Goal: Task Accomplishment & Management: Complete application form

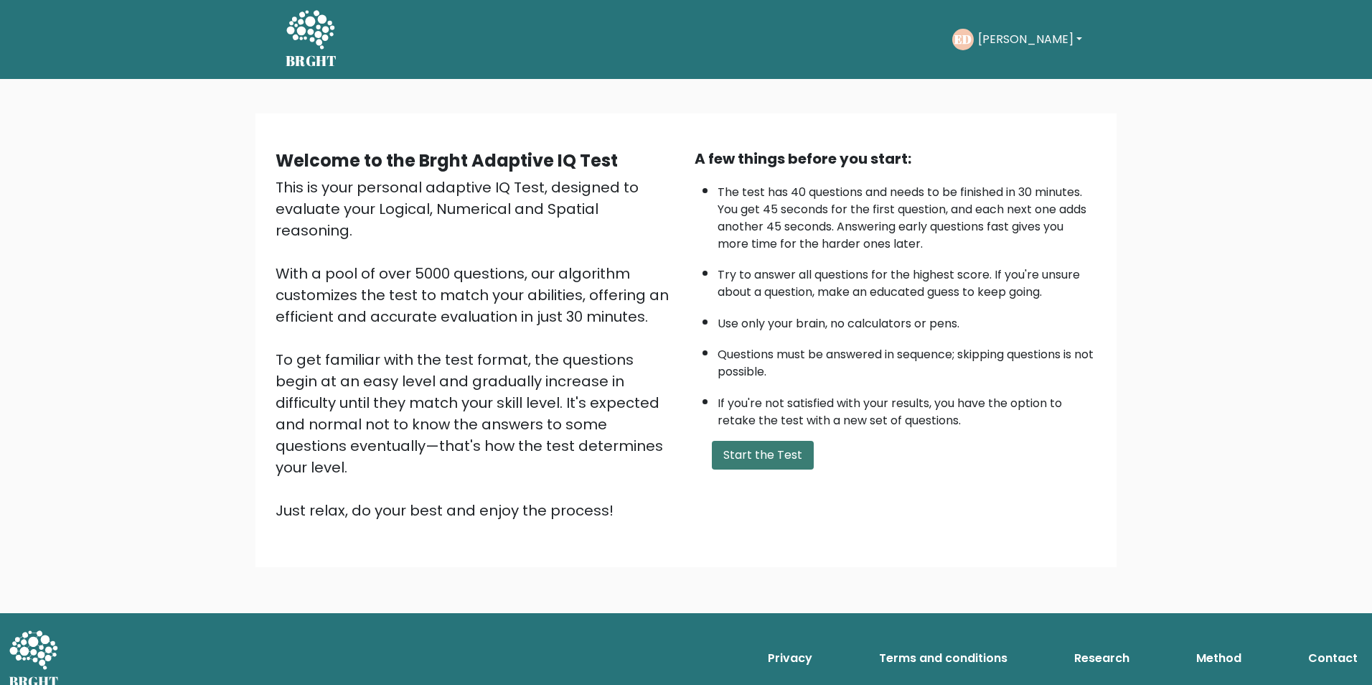
click at [736, 447] on button "Start the Test" at bounding box center [763, 455] width 102 height 29
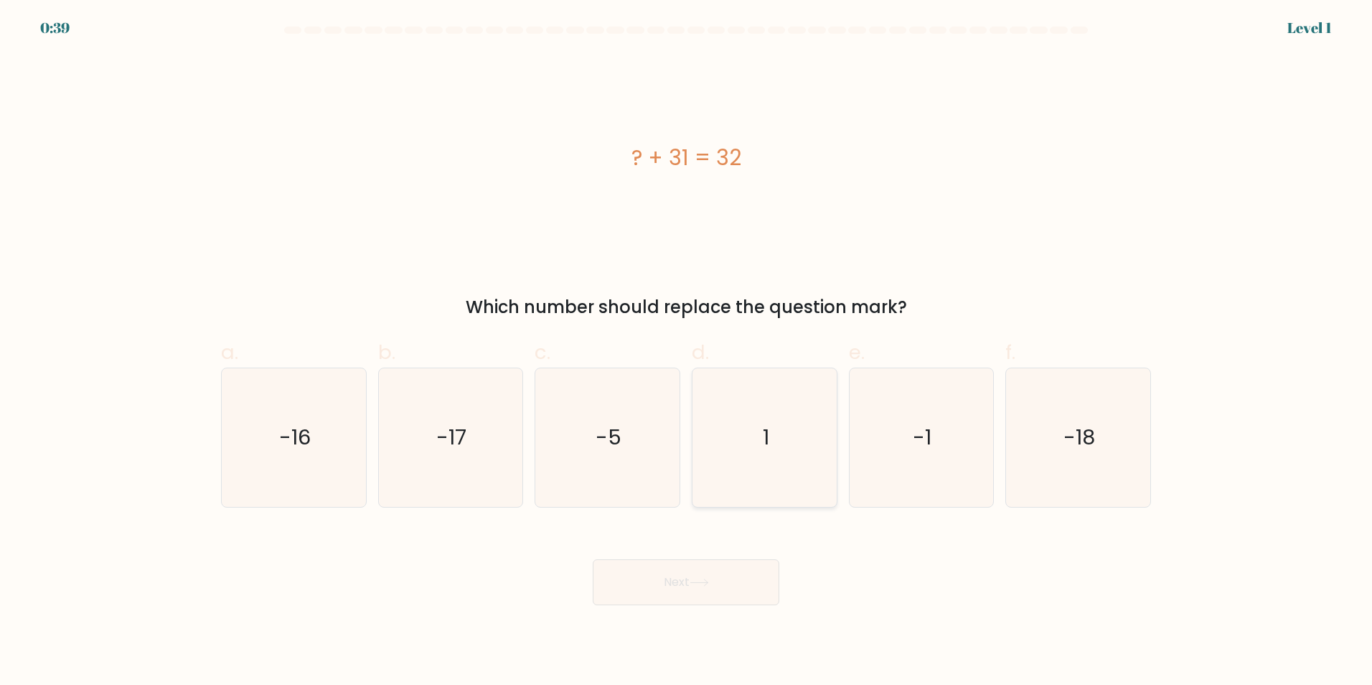
click at [736, 454] on icon "1" at bounding box center [764, 437] width 138 height 138
click at [687, 352] on input "d. 1" at bounding box center [686, 346] width 1 height 9
radio input "true"
click at [701, 583] on icon at bounding box center [699, 582] width 19 height 8
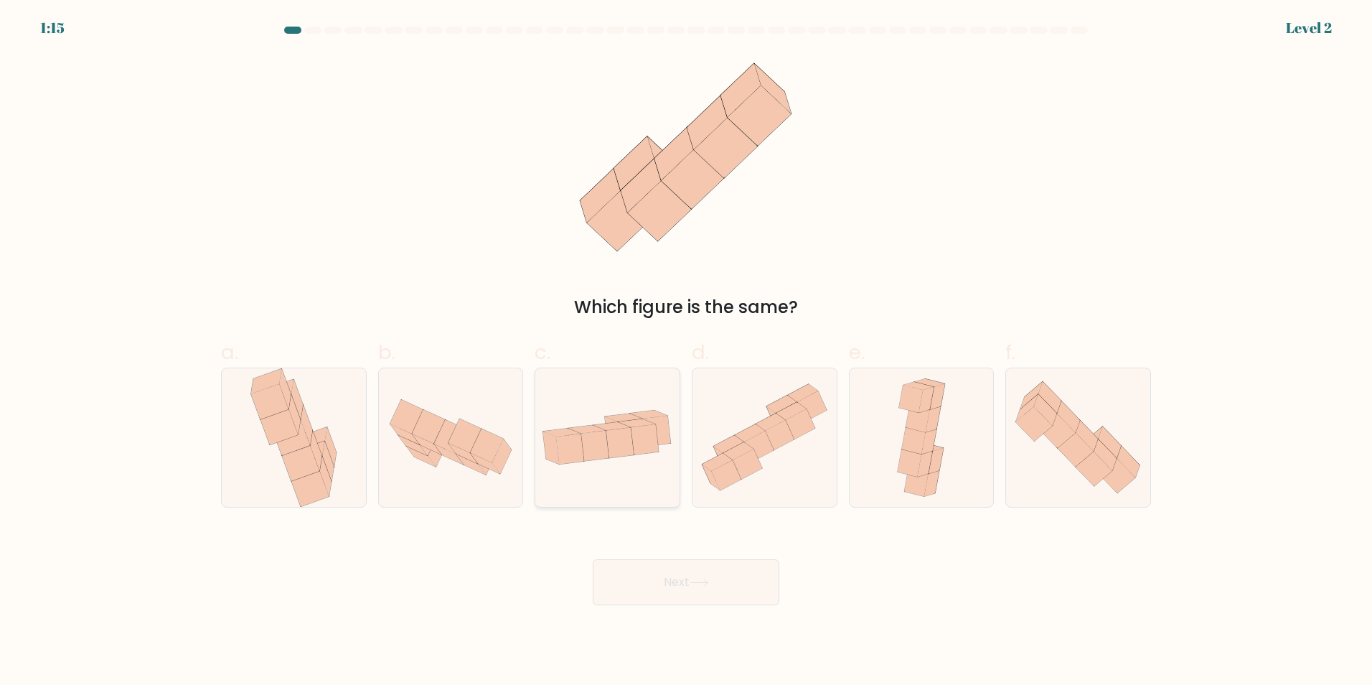
click at [644, 419] on icon at bounding box center [637, 422] width 37 height 8
click at [686, 352] on input "c." at bounding box center [686, 346] width 1 height 9
radio input "true"
click at [694, 578] on icon at bounding box center [699, 582] width 19 height 8
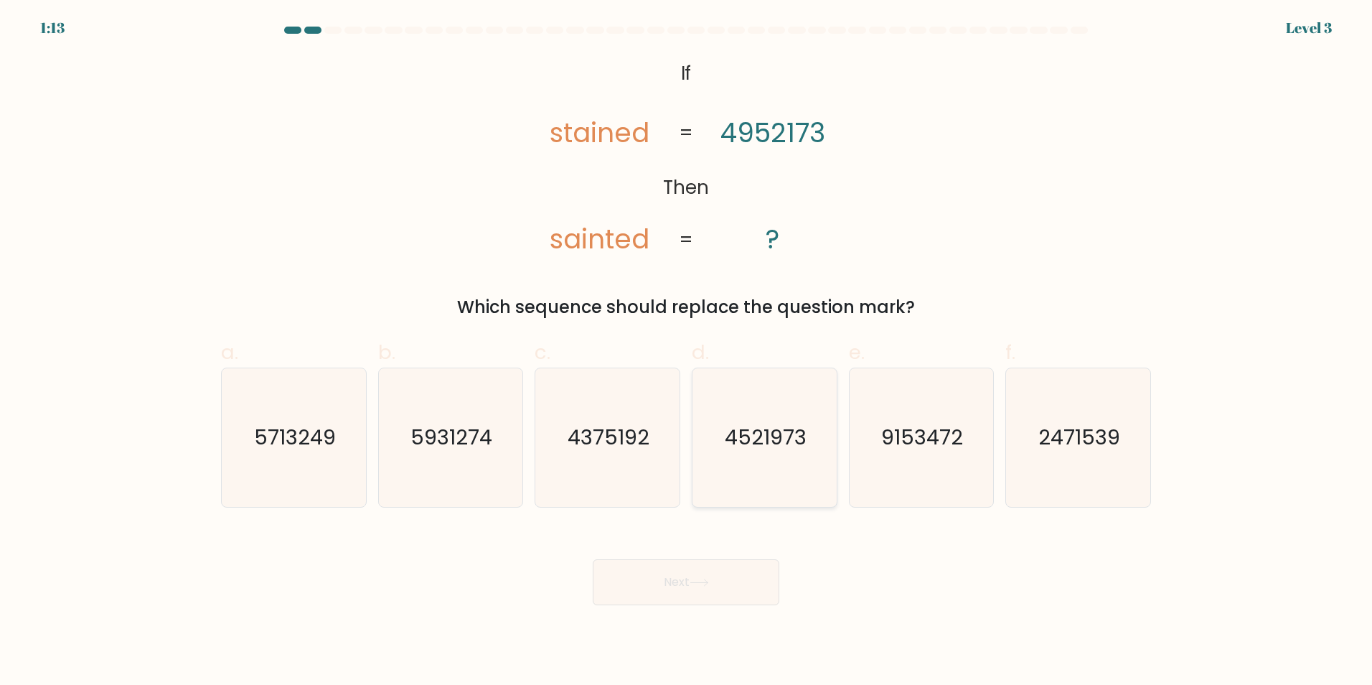
click at [777, 451] on icon "4521973" at bounding box center [764, 437] width 138 height 138
click at [687, 352] on input "d. 4521973" at bounding box center [686, 346] width 1 height 9
radio input "true"
click at [697, 578] on icon at bounding box center [699, 582] width 19 height 8
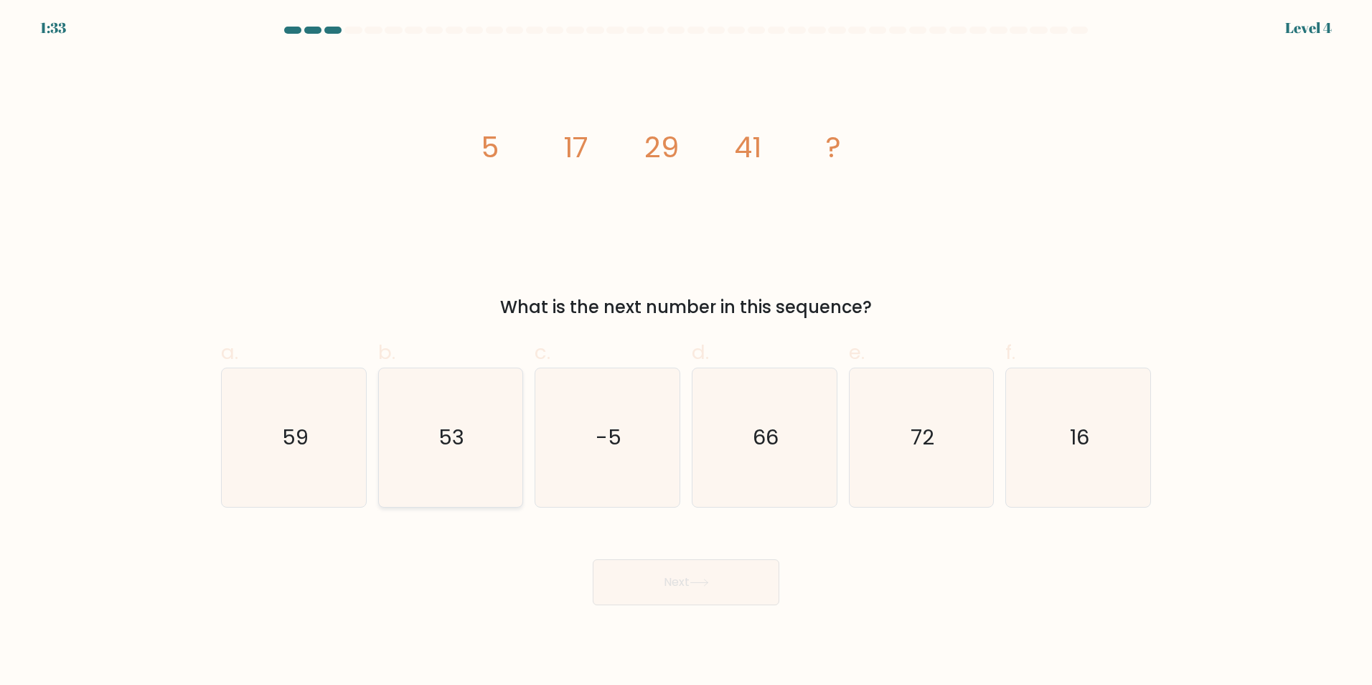
drag, startPoint x: 419, startPoint y: 444, endPoint x: 431, endPoint y: 450, distance: 13.5
click at [419, 444] on icon "53" at bounding box center [450, 437] width 138 height 138
click at [686, 352] on input "b. 53" at bounding box center [686, 346] width 1 height 9
radio input "true"
click at [741, 582] on button "Next" at bounding box center [686, 582] width 187 height 46
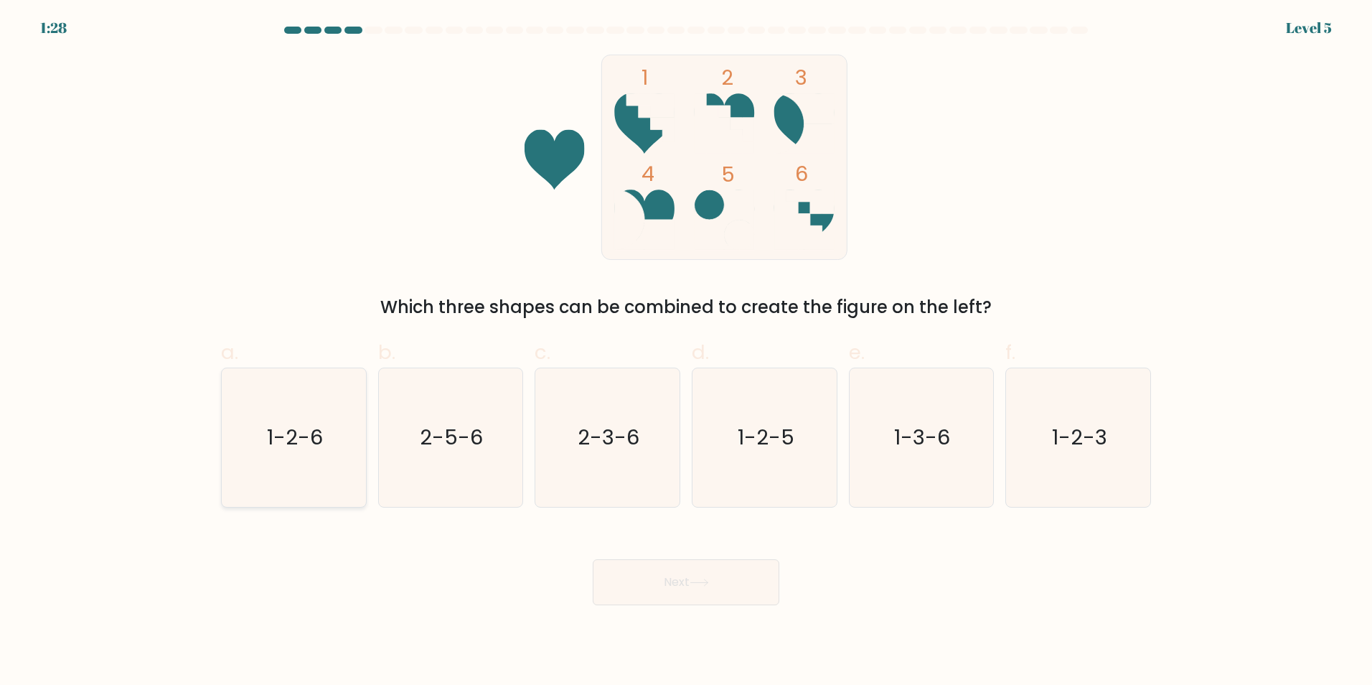
click at [293, 454] on icon "1-2-6" at bounding box center [294, 437] width 138 height 138
click at [686, 352] on input "a. 1-2-6" at bounding box center [686, 346] width 1 height 9
radio input "true"
click at [667, 591] on button "Next" at bounding box center [686, 582] width 187 height 46
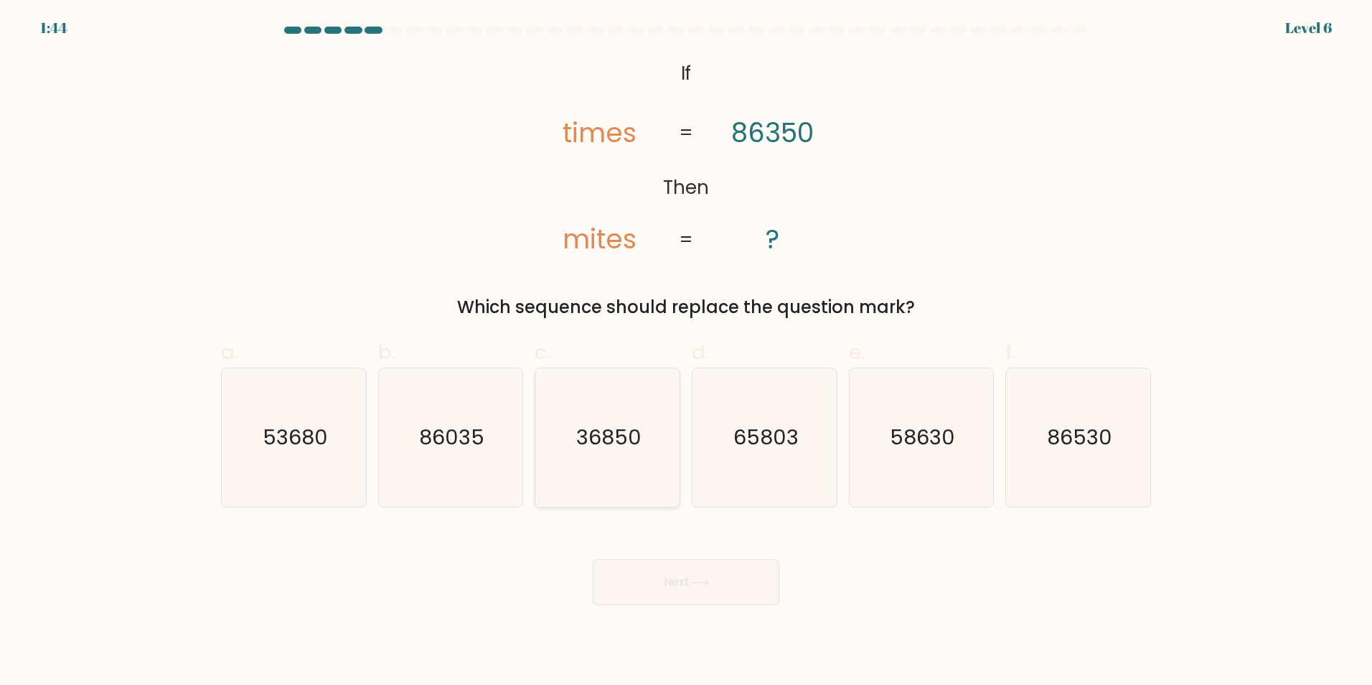
click at [634, 454] on icon "36850" at bounding box center [607, 437] width 138 height 138
click at [686, 352] on input "c. 36850" at bounding box center [686, 346] width 1 height 9
radio input "true"
click at [675, 581] on button "Next" at bounding box center [686, 582] width 187 height 46
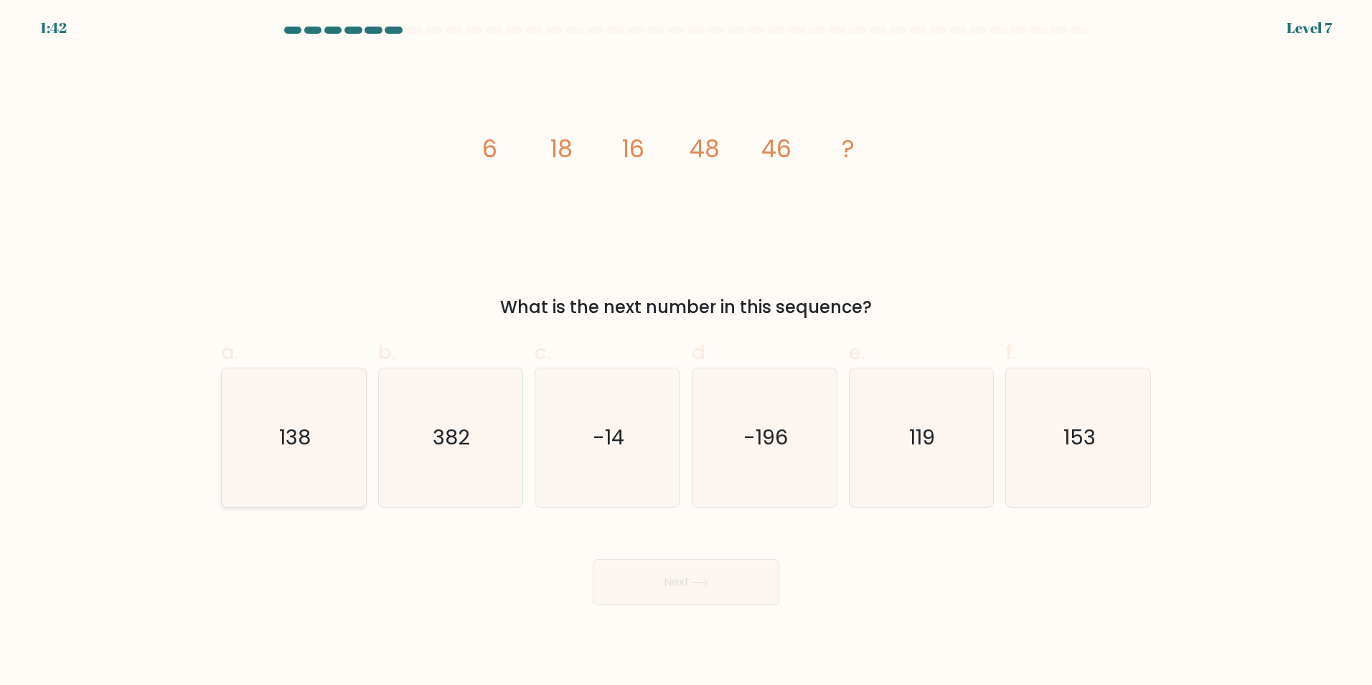
click at [337, 414] on icon "138" at bounding box center [294, 437] width 138 height 138
click at [686, 352] on input "a. 138" at bounding box center [686, 346] width 1 height 9
radio input "true"
click at [746, 588] on button "Next" at bounding box center [686, 582] width 187 height 46
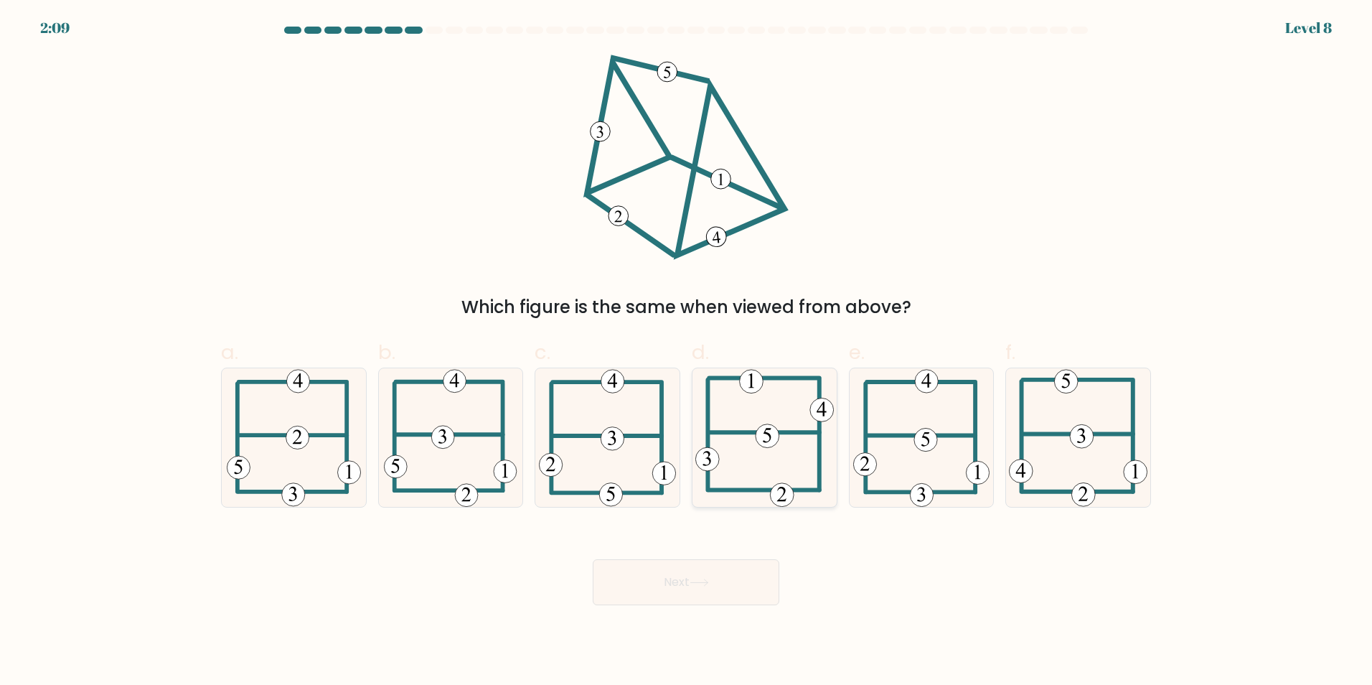
click at [803, 471] on icon at bounding box center [764, 437] width 138 height 138
click at [687, 352] on input "d." at bounding box center [686, 346] width 1 height 9
radio input "true"
click at [709, 583] on icon at bounding box center [699, 582] width 19 height 8
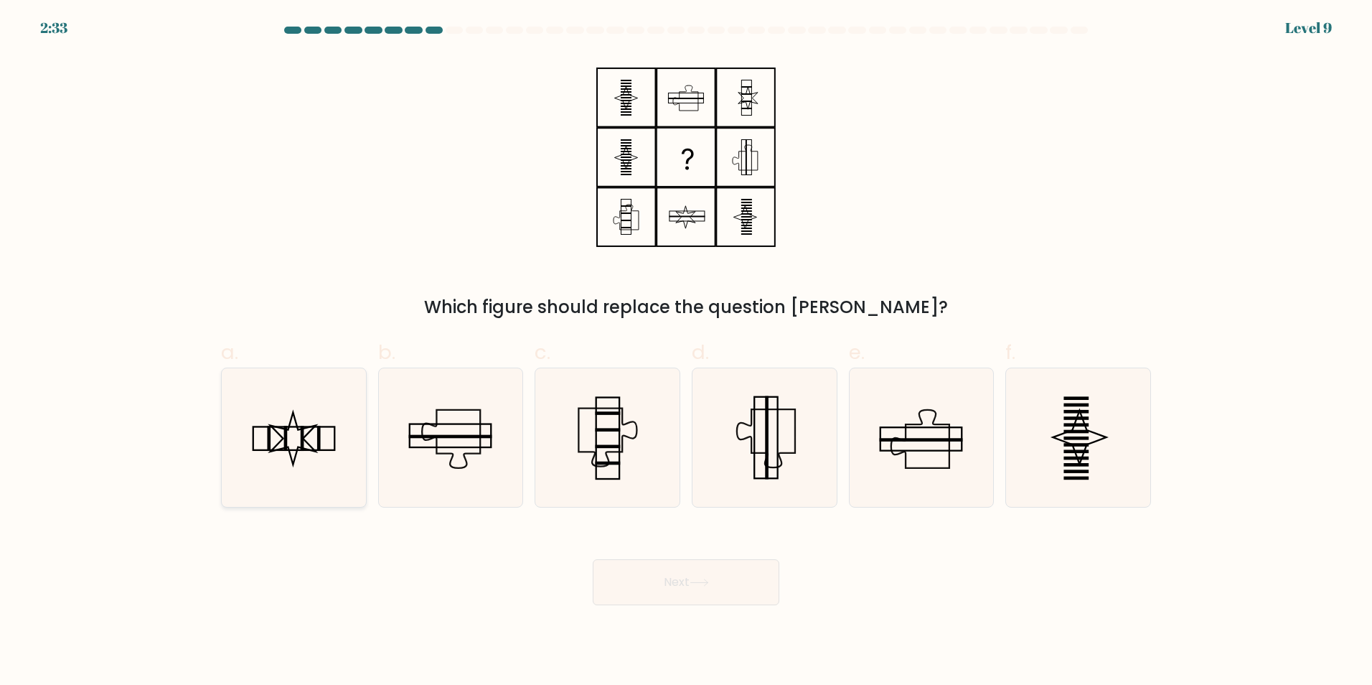
click at [270, 474] on icon at bounding box center [294, 437] width 138 height 138
click at [686, 352] on input "a." at bounding box center [686, 346] width 1 height 9
radio input "true"
click at [1124, 470] on icon at bounding box center [1078, 437] width 138 height 138
click at [687, 352] on input "f." at bounding box center [686, 346] width 1 height 9
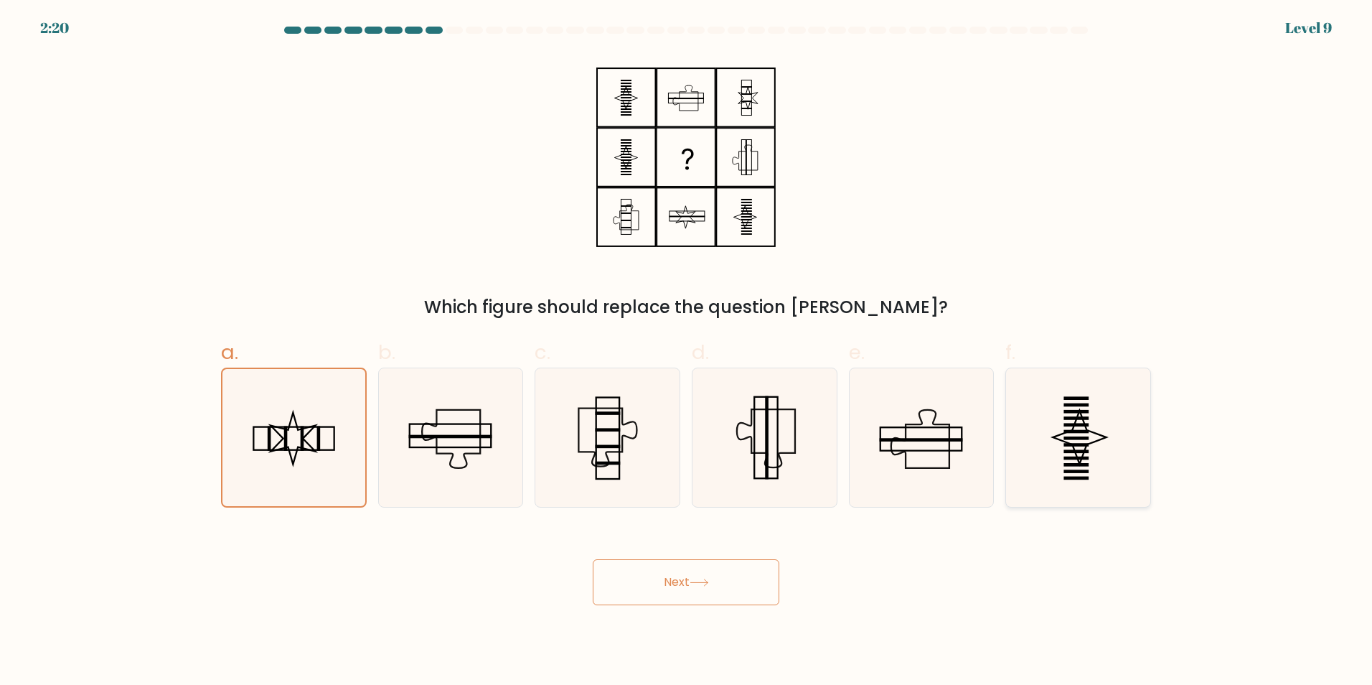
radio input "true"
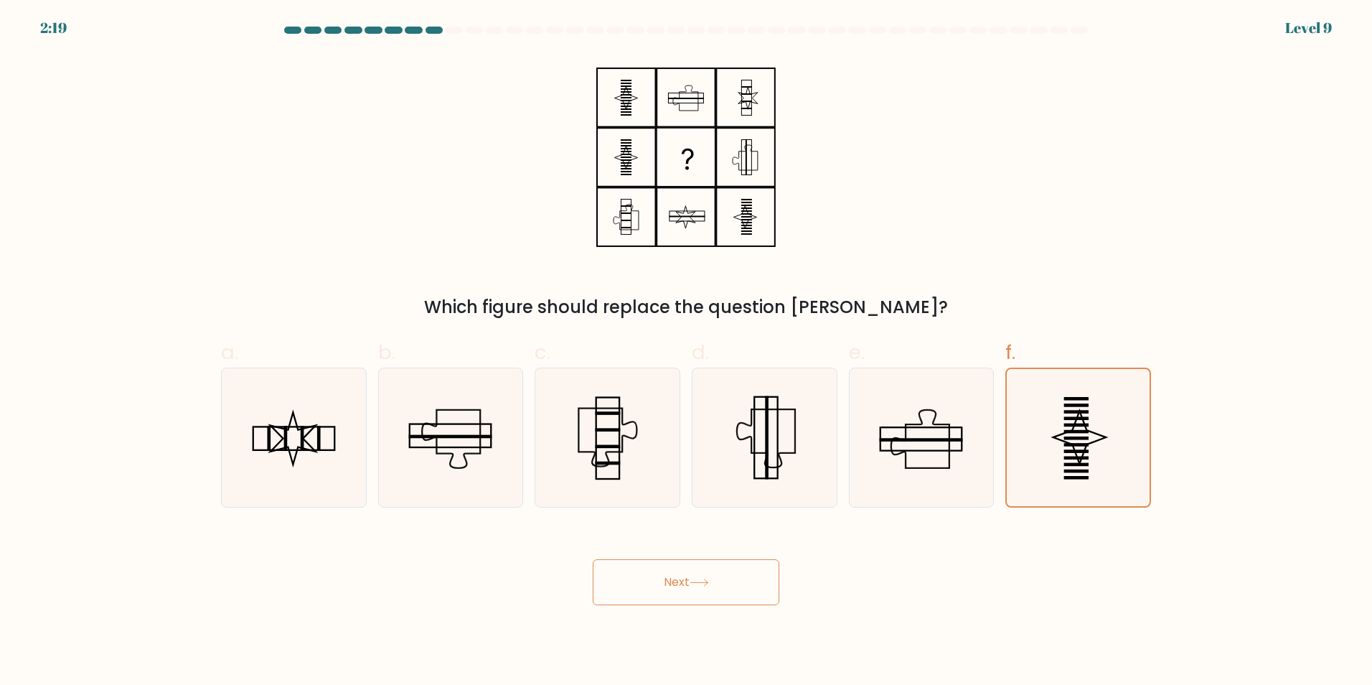
click at [674, 584] on button "Next" at bounding box center [686, 582] width 187 height 46
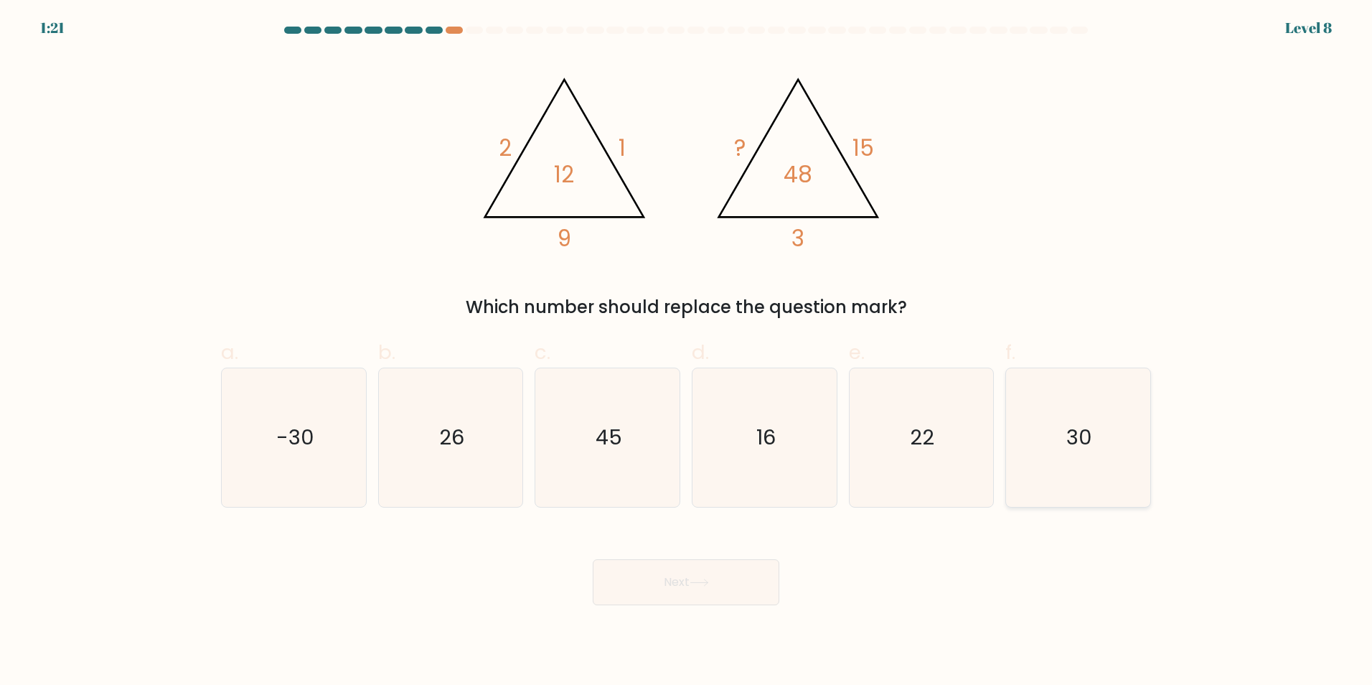
click at [1106, 413] on icon "30" at bounding box center [1078, 437] width 138 height 138
click at [687, 352] on input "f. 30" at bounding box center [686, 346] width 1 height 9
radio input "true"
click at [701, 584] on icon at bounding box center [699, 582] width 19 height 8
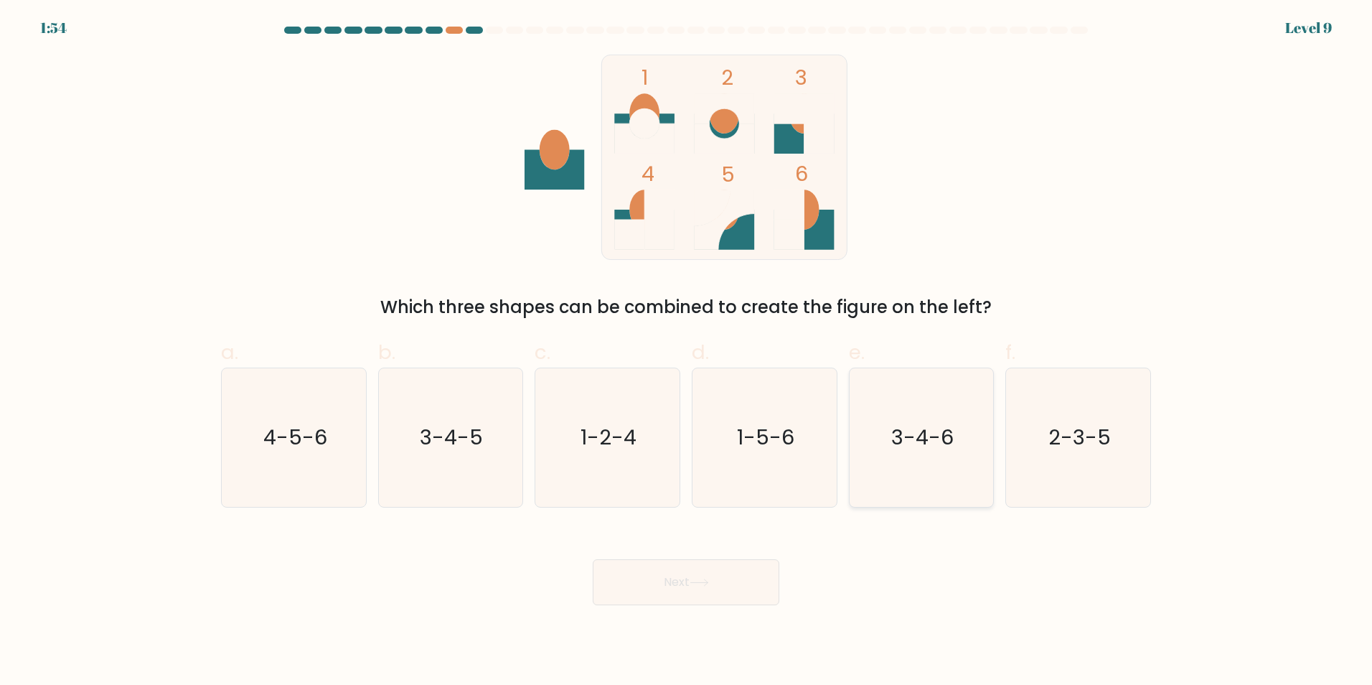
click at [943, 447] on text "3-4-6" at bounding box center [922, 437] width 62 height 29
click at [687, 352] on input "e. 3-4-6" at bounding box center [686, 346] width 1 height 9
radio input "true"
click at [692, 581] on button "Next" at bounding box center [686, 582] width 187 height 46
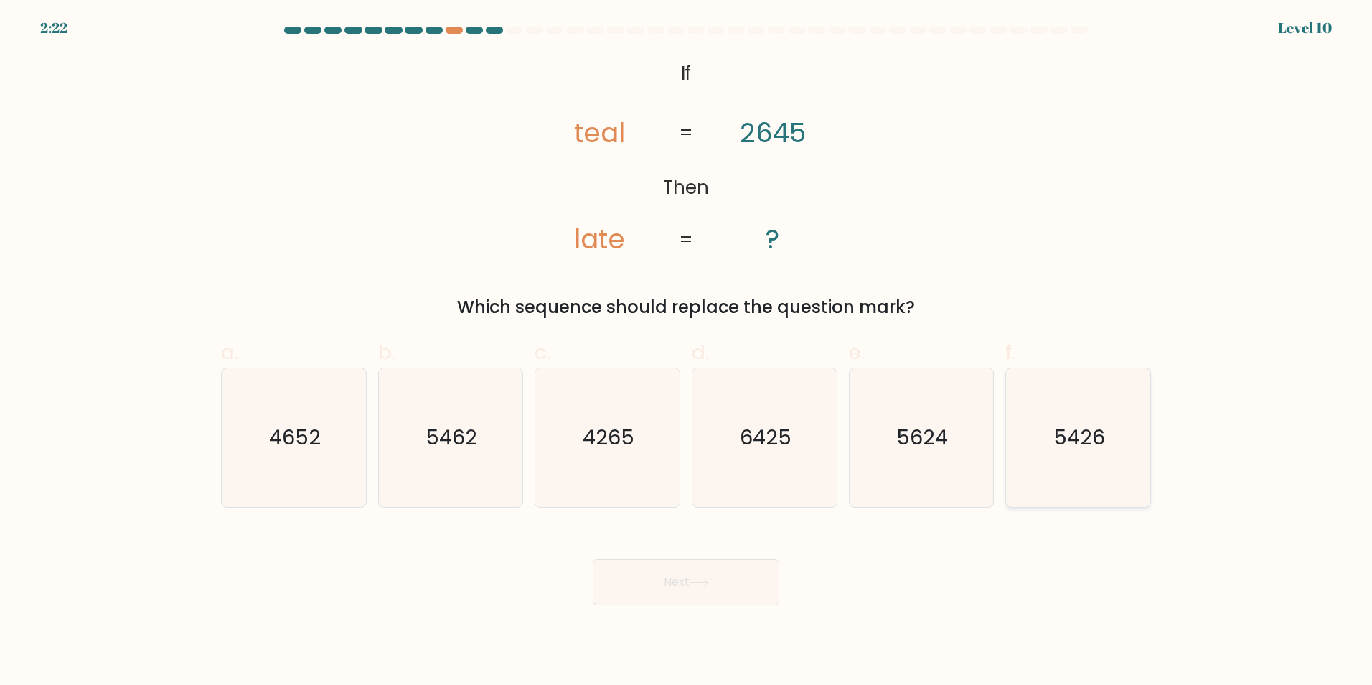
click at [1027, 447] on icon "5426" at bounding box center [1078, 437] width 138 height 138
click at [687, 352] on input "f. 5426" at bounding box center [686, 346] width 1 height 9
radio input "true"
click at [667, 576] on button "Next" at bounding box center [686, 582] width 187 height 46
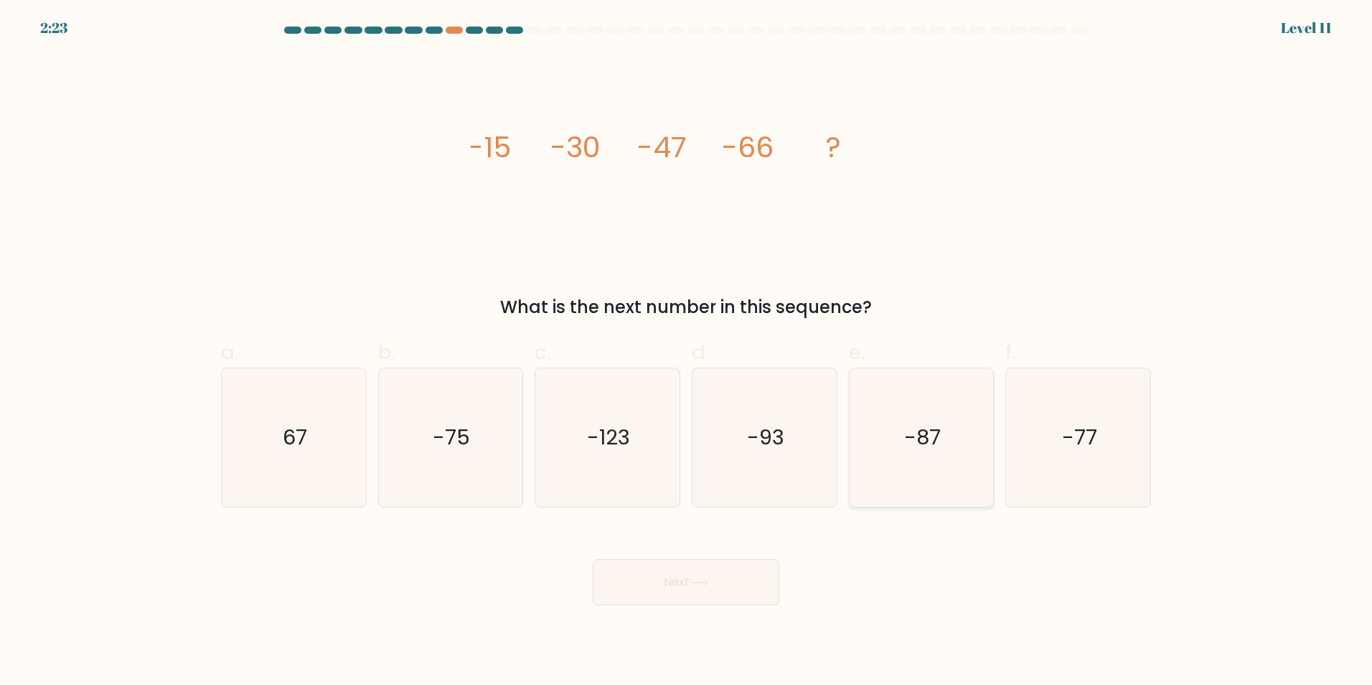
click at [962, 413] on icon "-87" at bounding box center [921, 437] width 138 height 138
click at [687, 352] on input "e. -87" at bounding box center [686, 346] width 1 height 9
radio input "true"
click at [700, 582] on icon at bounding box center [698, 582] width 17 height 6
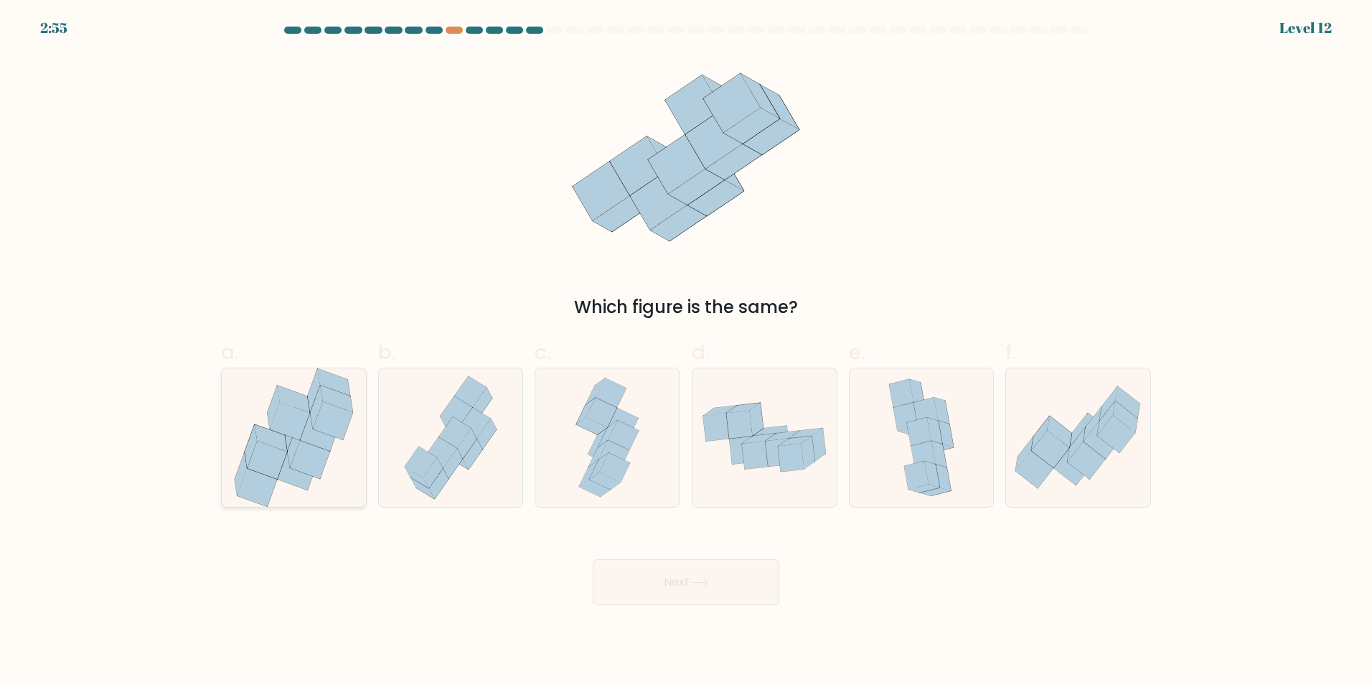
click at [281, 440] on icon at bounding box center [271, 437] width 32 height 27
click at [686, 352] on input "a." at bounding box center [686, 346] width 1 height 9
radio input "true"
click at [645, 577] on button "Next" at bounding box center [686, 582] width 187 height 46
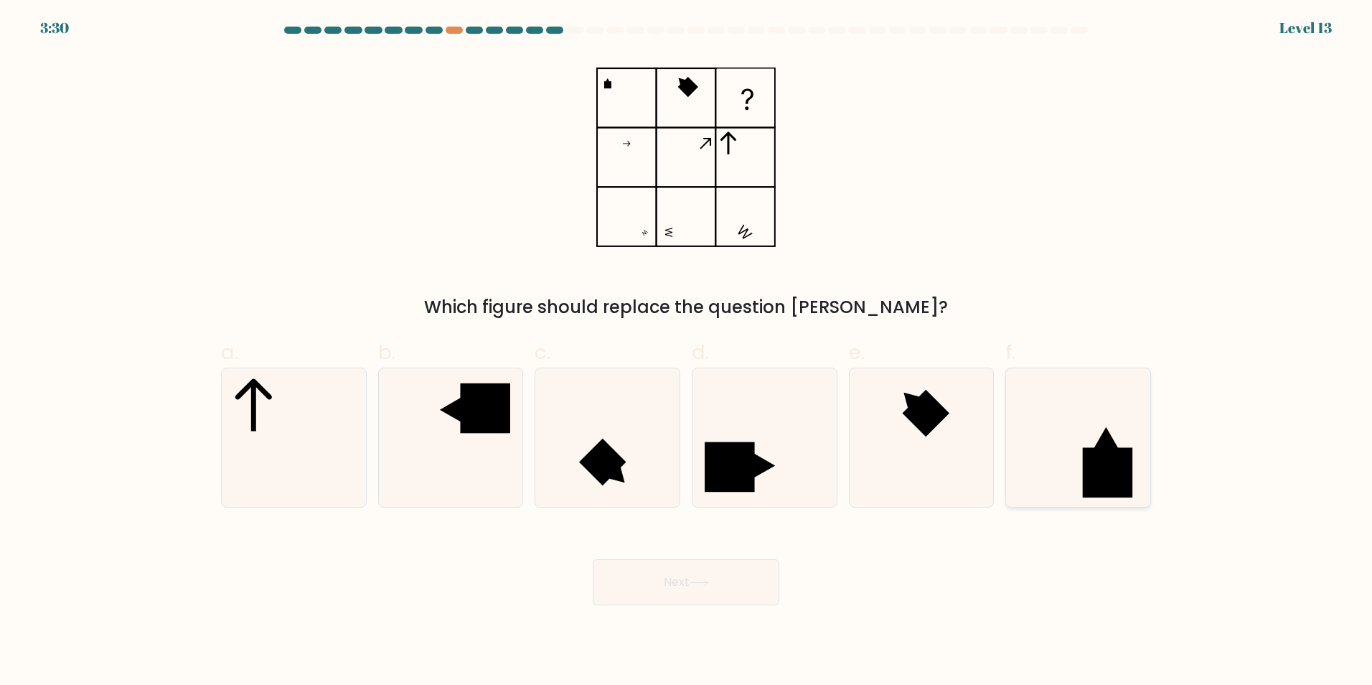
click at [1112, 449] on rect at bounding box center [1108, 472] width 50 height 50
click at [687, 352] on input "f." at bounding box center [686, 346] width 1 height 9
radio input "true"
click at [672, 588] on button "Next" at bounding box center [686, 582] width 187 height 46
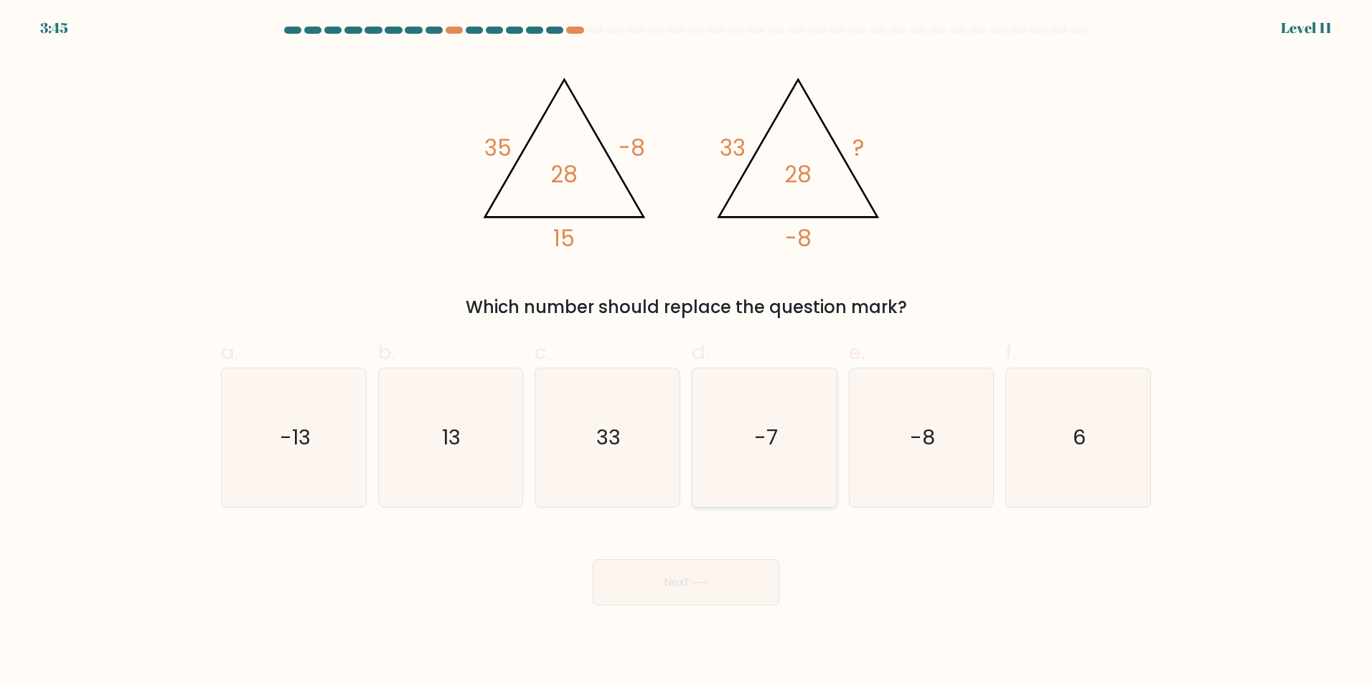
click at [773, 446] on text "-7" at bounding box center [766, 437] width 24 height 29
click at [687, 352] on input "d. -7" at bounding box center [686, 346] width 1 height 9
radio input "true"
click at [717, 581] on button "Next" at bounding box center [686, 582] width 187 height 46
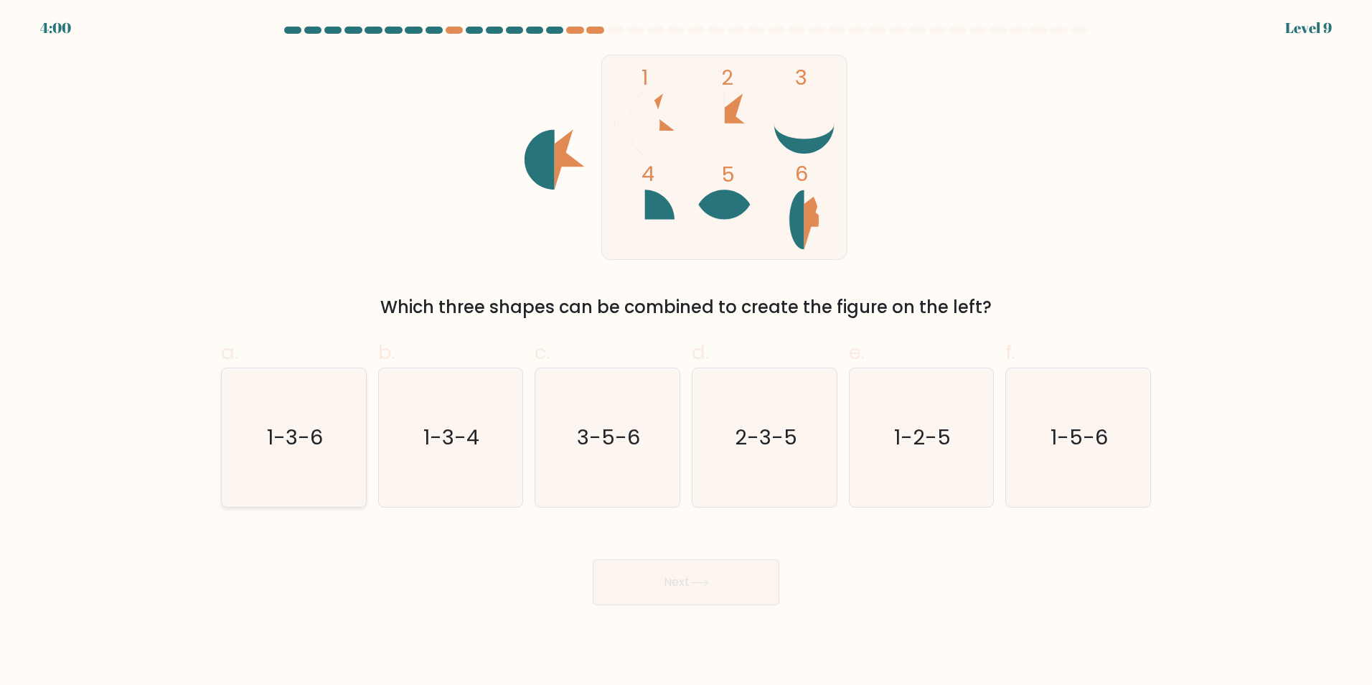
click at [321, 451] on text "1-3-6" at bounding box center [295, 437] width 56 height 29
click at [686, 352] on input "a. 1-3-6" at bounding box center [686, 346] width 1 height 9
radio input "true"
click at [651, 588] on button "Next" at bounding box center [686, 582] width 187 height 46
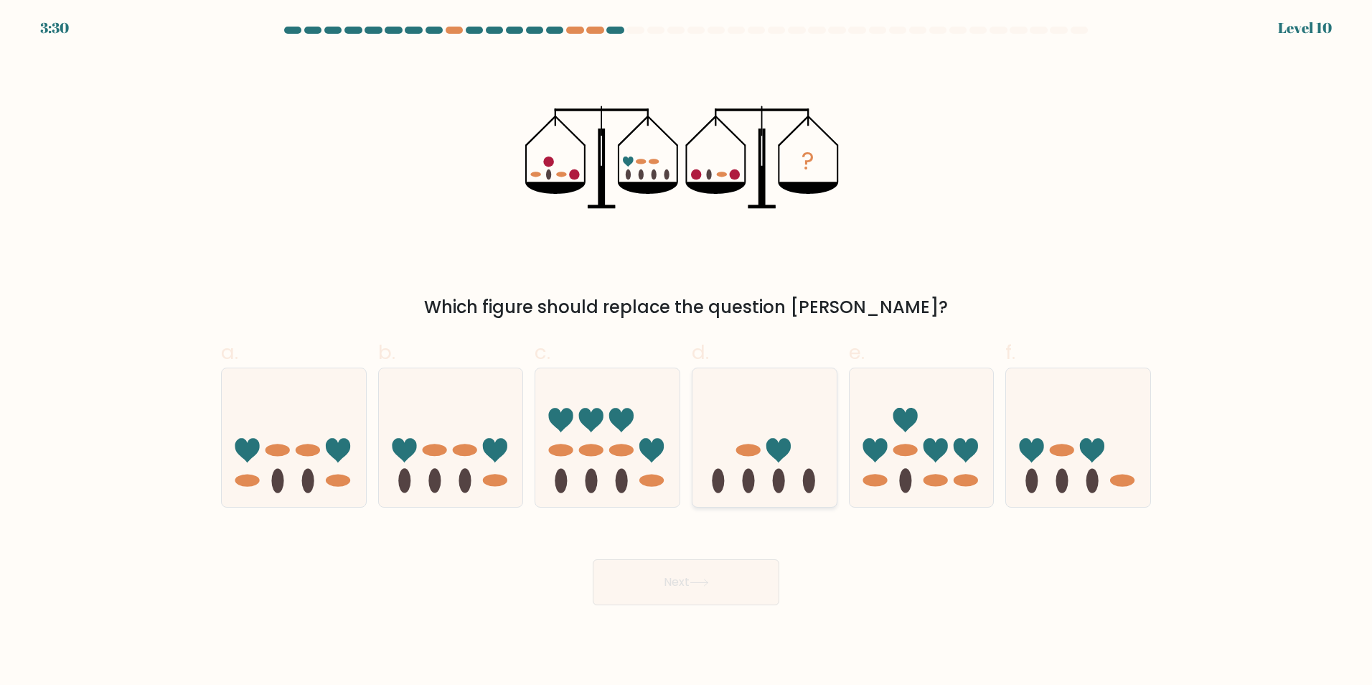
click at [758, 431] on icon at bounding box center [764, 436] width 144 height 119
click at [687, 352] on input "d." at bounding box center [686, 346] width 1 height 9
radio input "true"
click at [709, 591] on button "Next" at bounding box center [686, 582] width 187 height 46
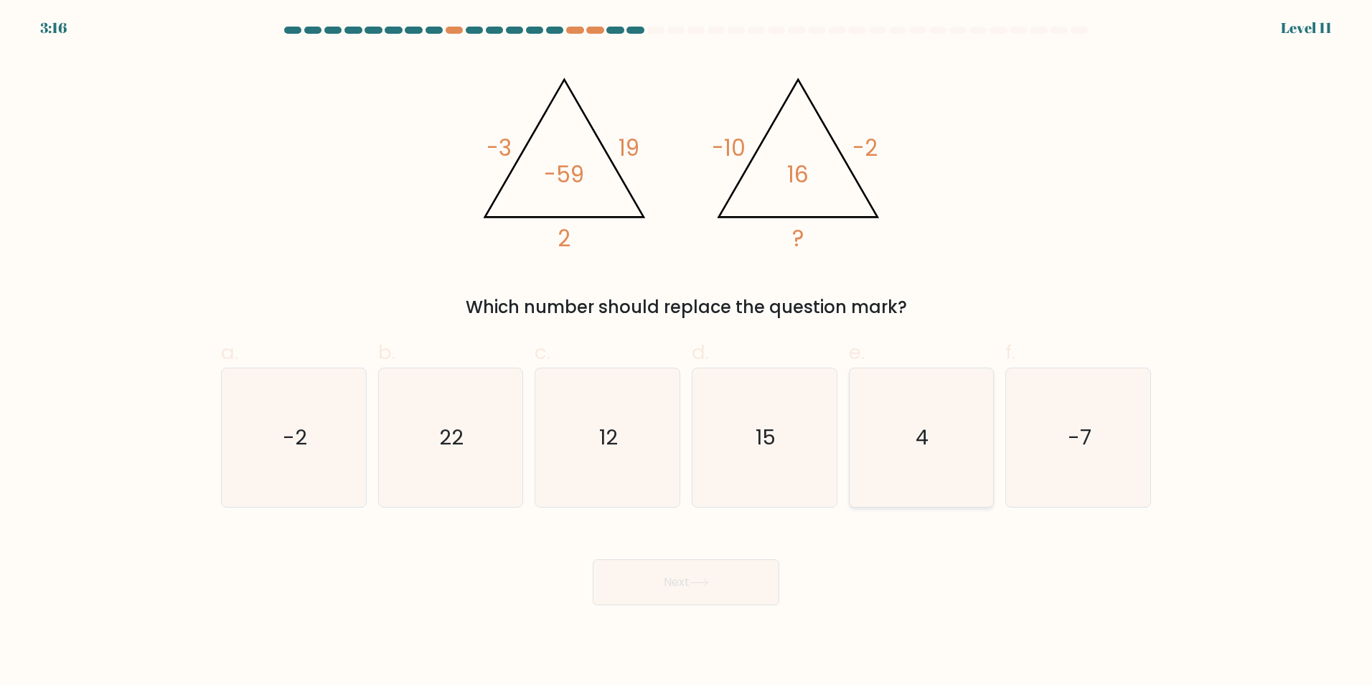
click at [936, 391] on icon "4" at bounding box center [921, 437] width 138 height 138
click at [687, 352] on input "e. 4" at bounding box center [686, 346] width 1 height 9
radio input "true"
click at [663, 585] on button "Next" at bounding box center [686, 582] width 187 height 46
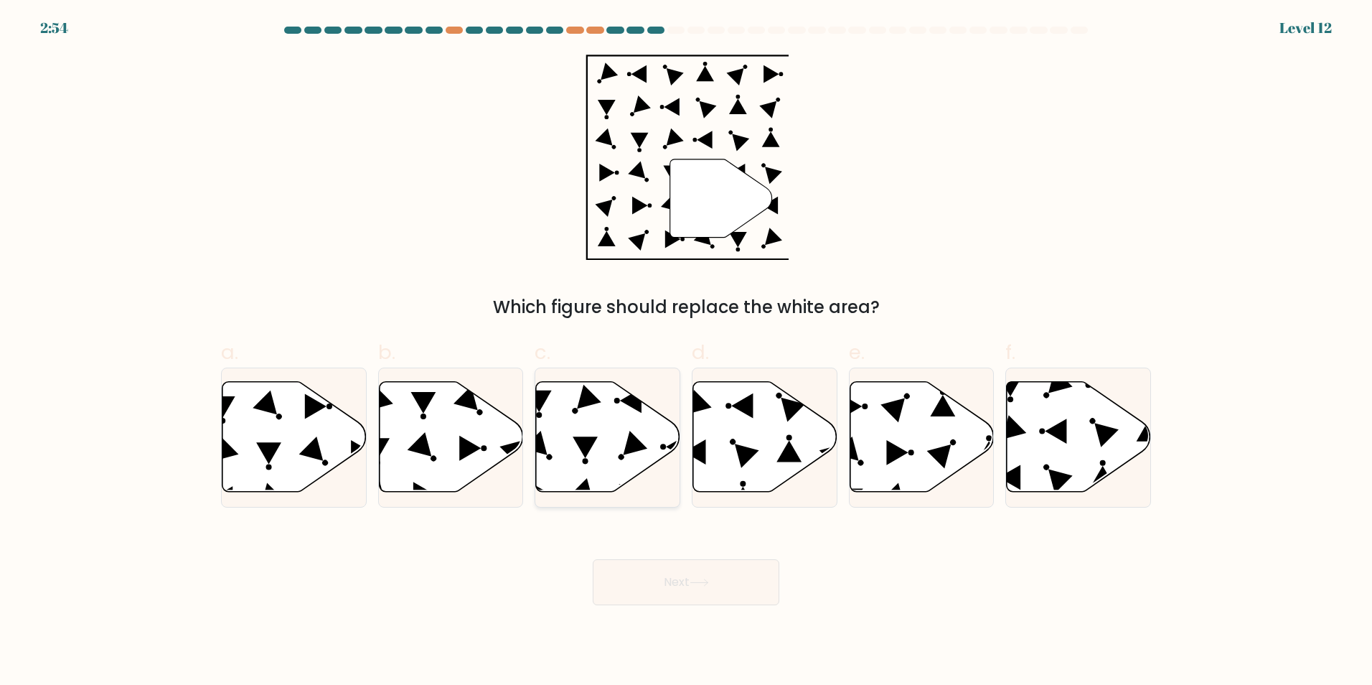
click at [649, 438] on icon at bounding box center [608, 436] width 144 height 111
click at [686, 352] on input "c." at bounding box center [686, 346] width 1 height 9
radio input "true"
click at [656, 587] on button "Next" at bounding box center [686, 582] width 187 height 46
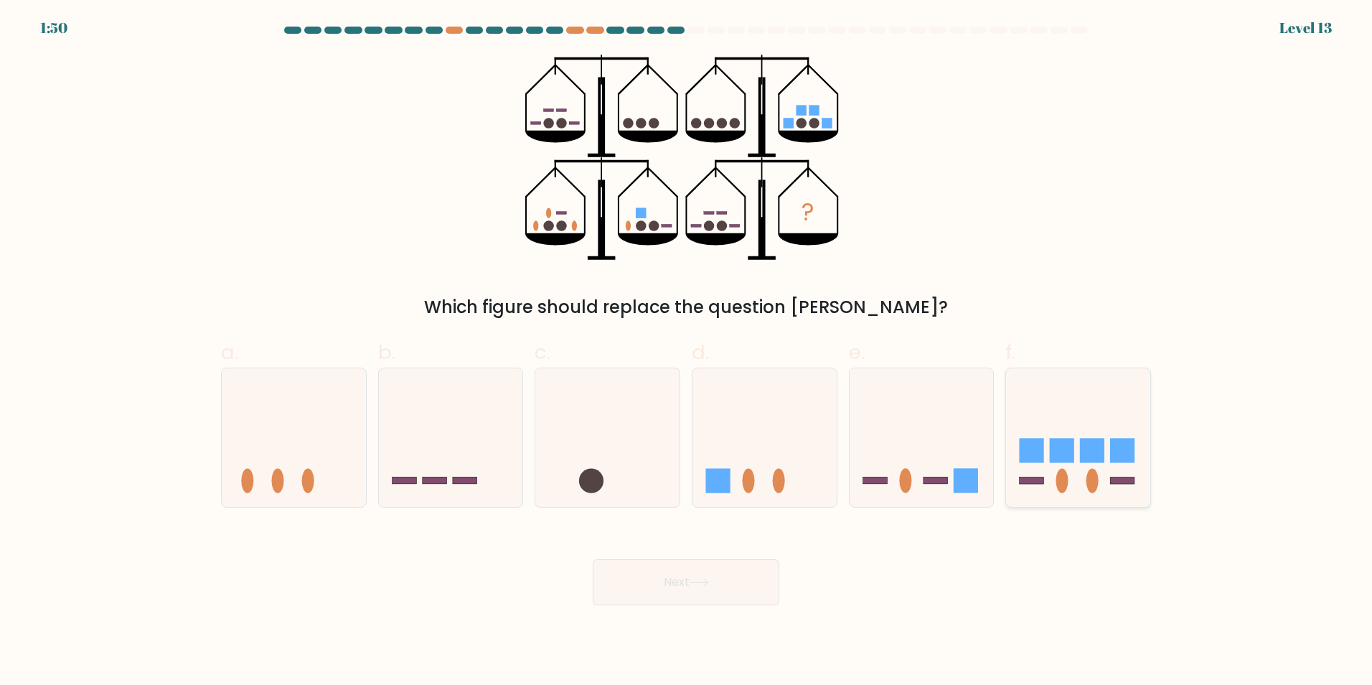
click at [1096, 465] on icon at bounding box center [1078, 436] width 144 height 119
click at [687, 352] on input "f." at bounding box center [686, 346] width 1 height 9
radio input "true"
click at [725, 576] on button "Next" at bounding box center [686, 582] width 187 height 46
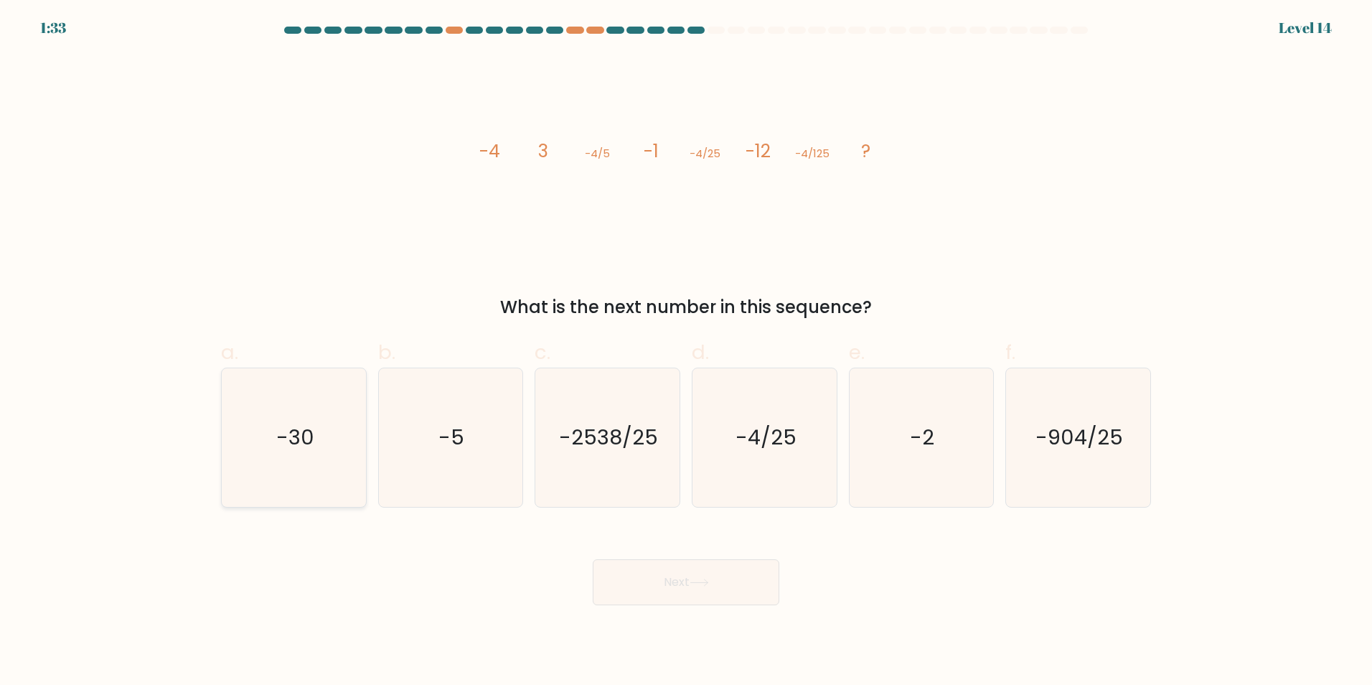
click at [305, 465] on icon "-30" at bounding box center [294, 437] width 138 height 138
click at [686, 352] on input "a. -30" at bounding box center [686, 346] width 1 height 9
radio input "true"
click at [688, 581] on button "Next" at bounding box center [686, 582] width 187 height 46
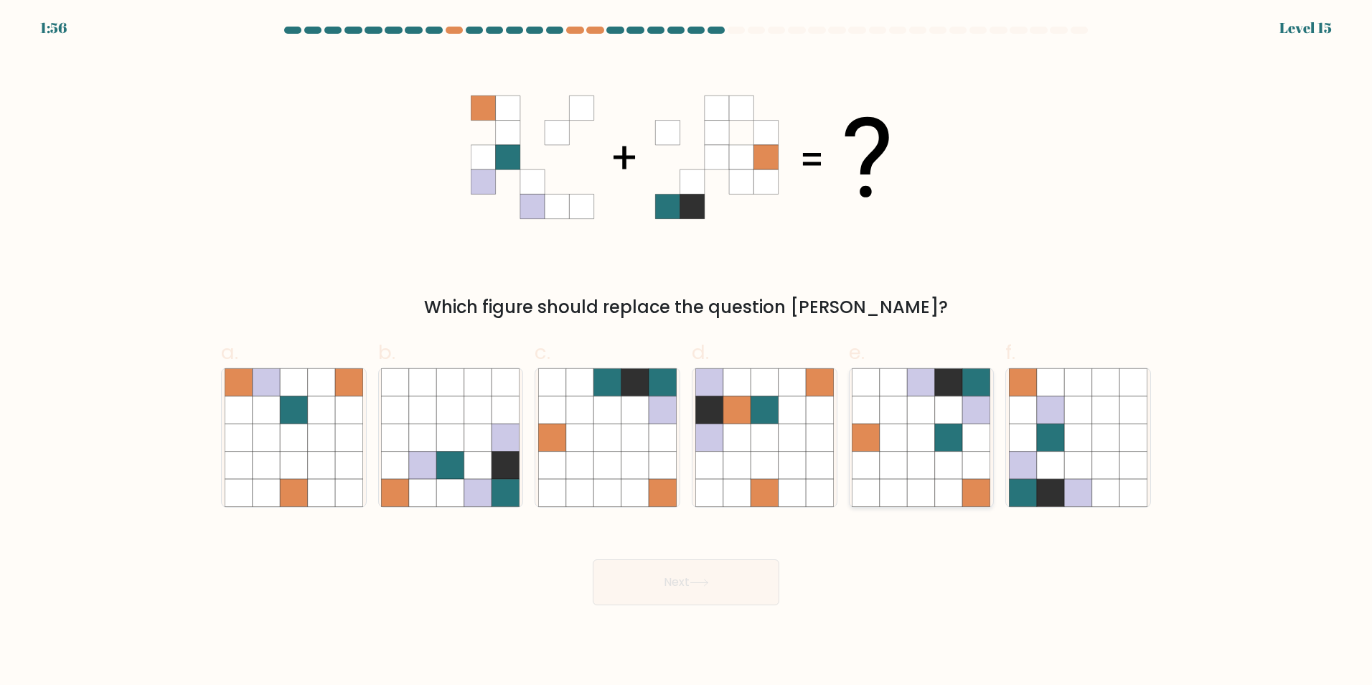
click at [901, 472] on icon at bounding box center [893, 464] width 27 height 27
click at [687, 352] on input "e." at bounding box center [686, 346] width 1 height 9
radio input "true"
click at [717, 586] on button "Next" at bounding box center [686, 582] width 187 height 46
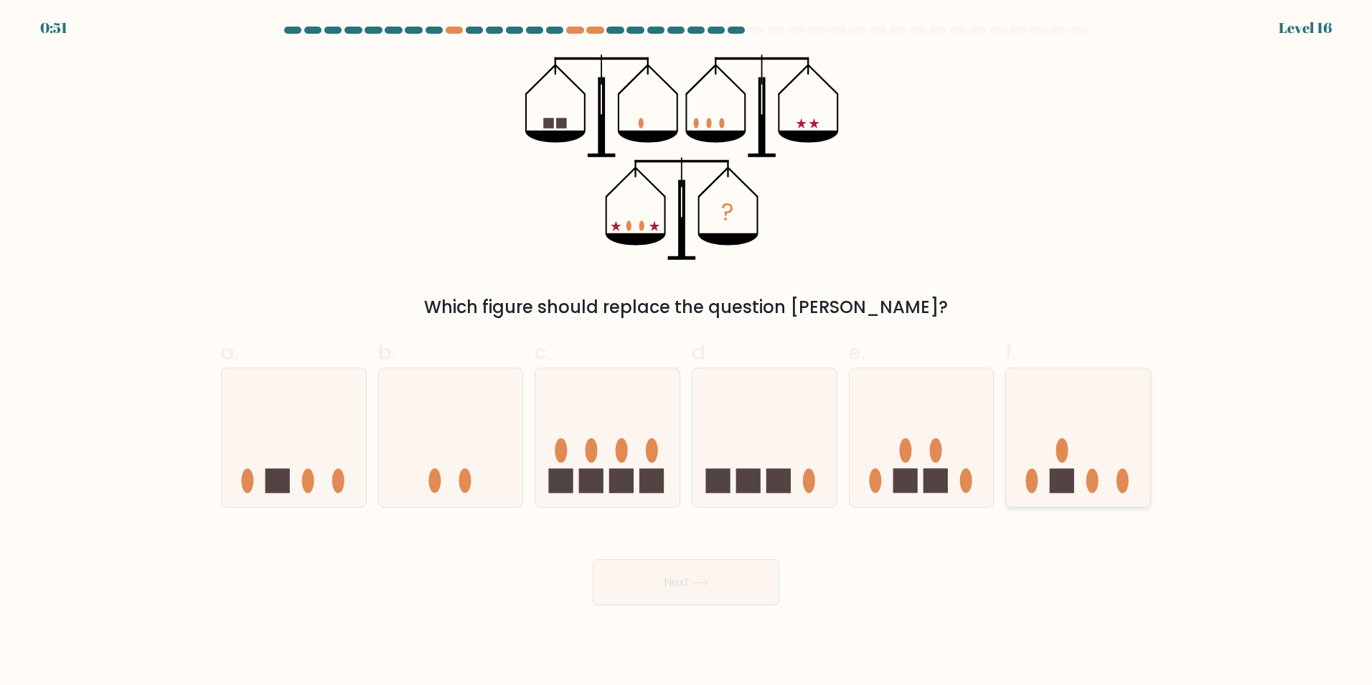
click at [1050, 483] on icon at bounding box center [1078, 436] width 144 height 119
click at [687, 352] on input "f." at bounding box center [686, 346] width 1 height 9
radio input "true"
click at [706, 578] on icon at bounding box center [699, 582] width 19 height 8
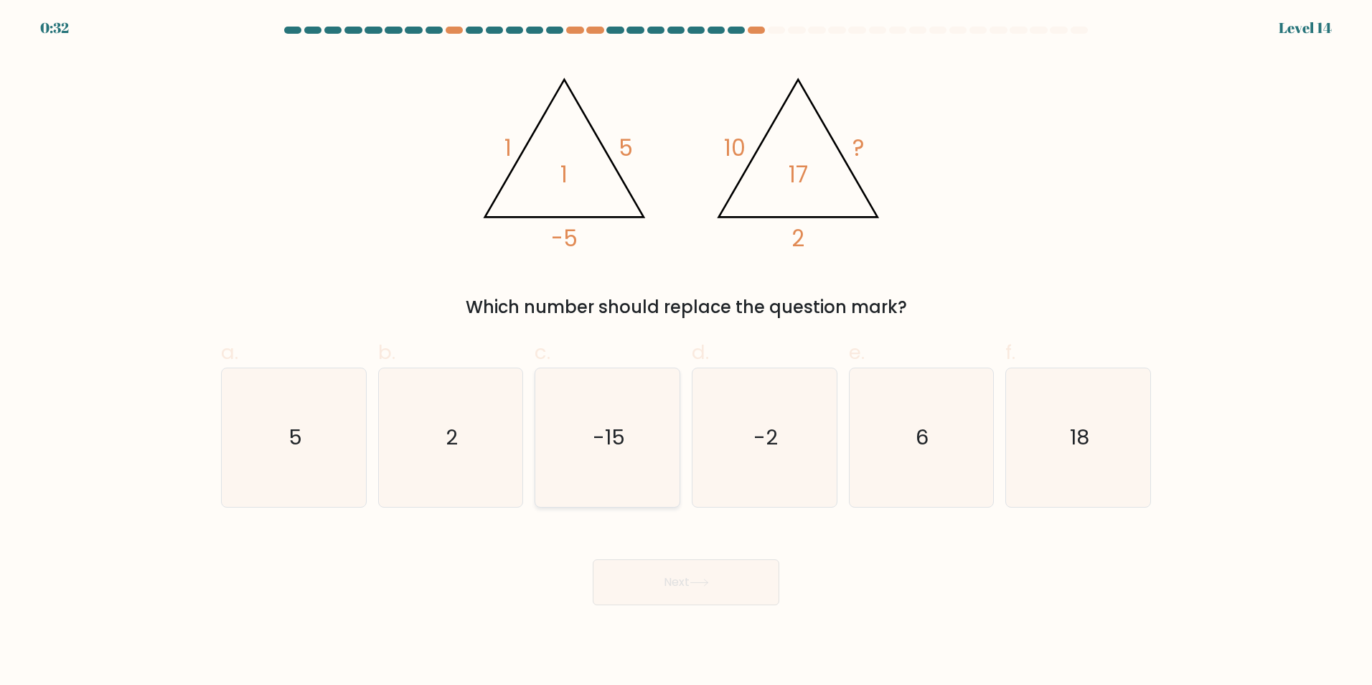
click at [611, 463] on icon "-15" at bounding box center [607, 437] width 138 height 138
click at [686, 352] on input "c. -15" at bounding box center [686, 346] width 1 height 9
radio input "true"
click at [690, 597] on button "Next" at bounding box center [686, 582] width 187 height 46
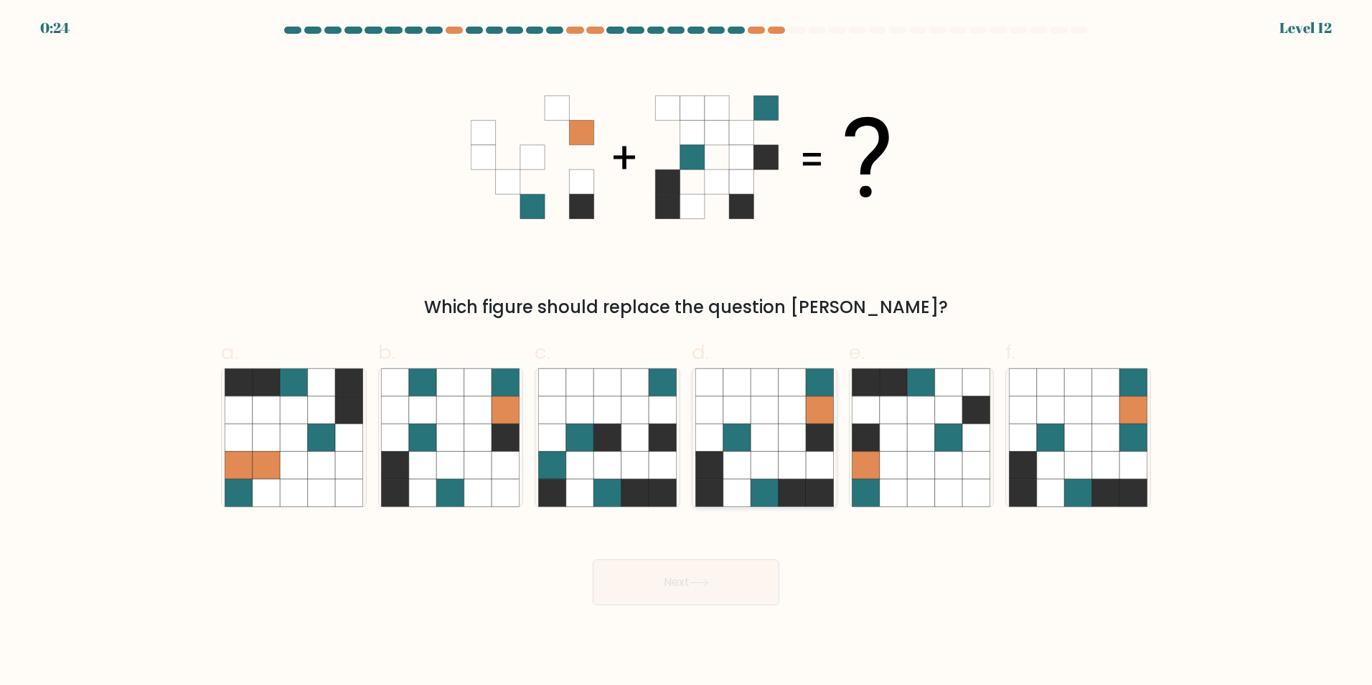
click at [754, 411] on icon at bounding box center [764, 408] width 27 height 27
click at [687, 352] on input "d." at bounding box center [686, 346] width 1 height 9
radio input "true"
click at [727, 583] on button "Next" at bounding box center [686, 582] width 187 height 46
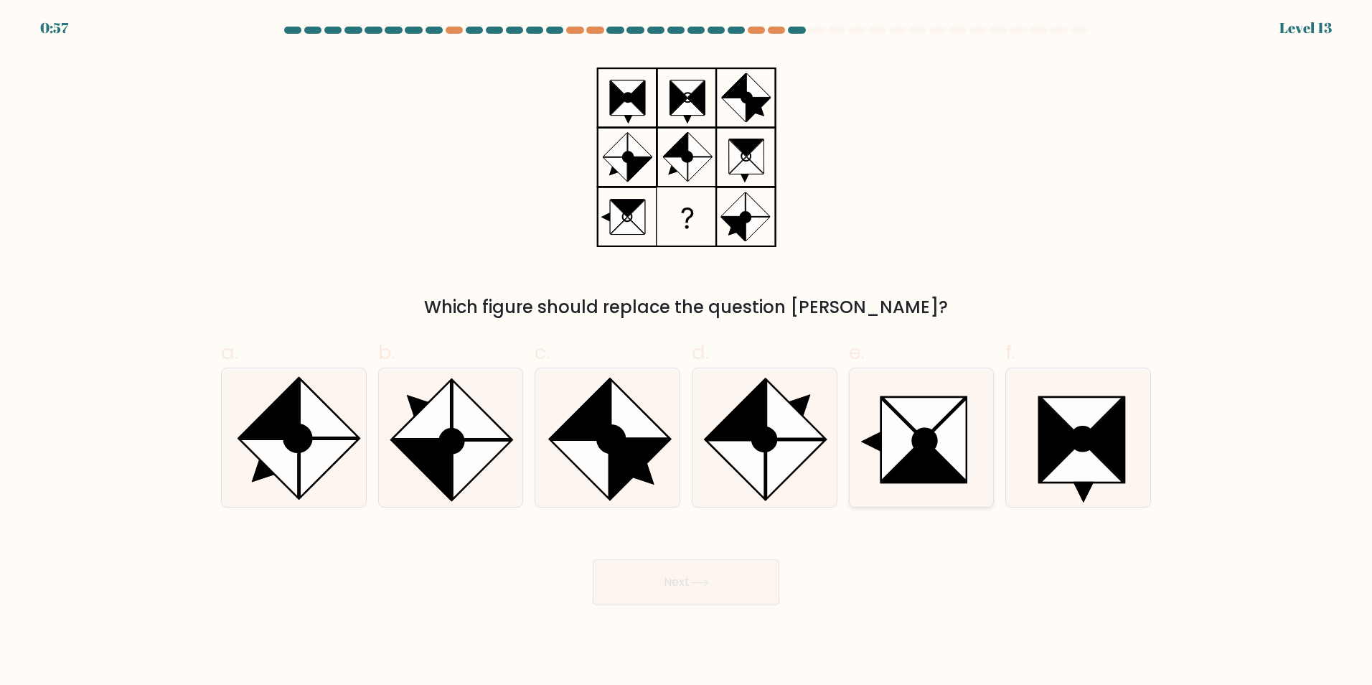
click at [922, 456] on icon at bounding box center [924, 462] width 83 height 42
click at [687, 352] on input "e." at bounding box center [686, 346] width 1 height 9
radio input "true"
click at [729, 591] on button "Next" at bounding box center [686, 582] width 187 height 46
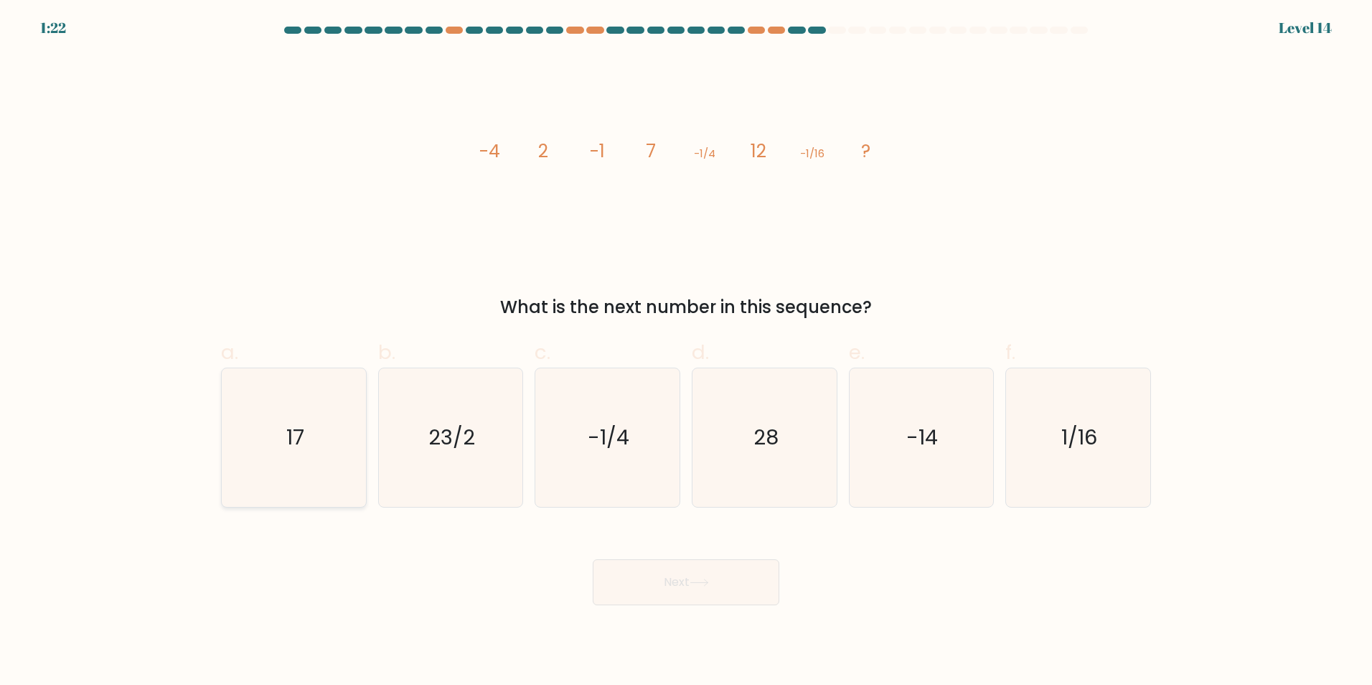
click at [302, 436] on text "17" at bounding box center [295, 437] width 18 height 29
click at [686, 352] on input "a. 17" at bounding box center [686, 346] width 1 height 9
radio input "true"
click at [631, 568] on button "Next" at bounding box center [686, 582] width 187 height 46
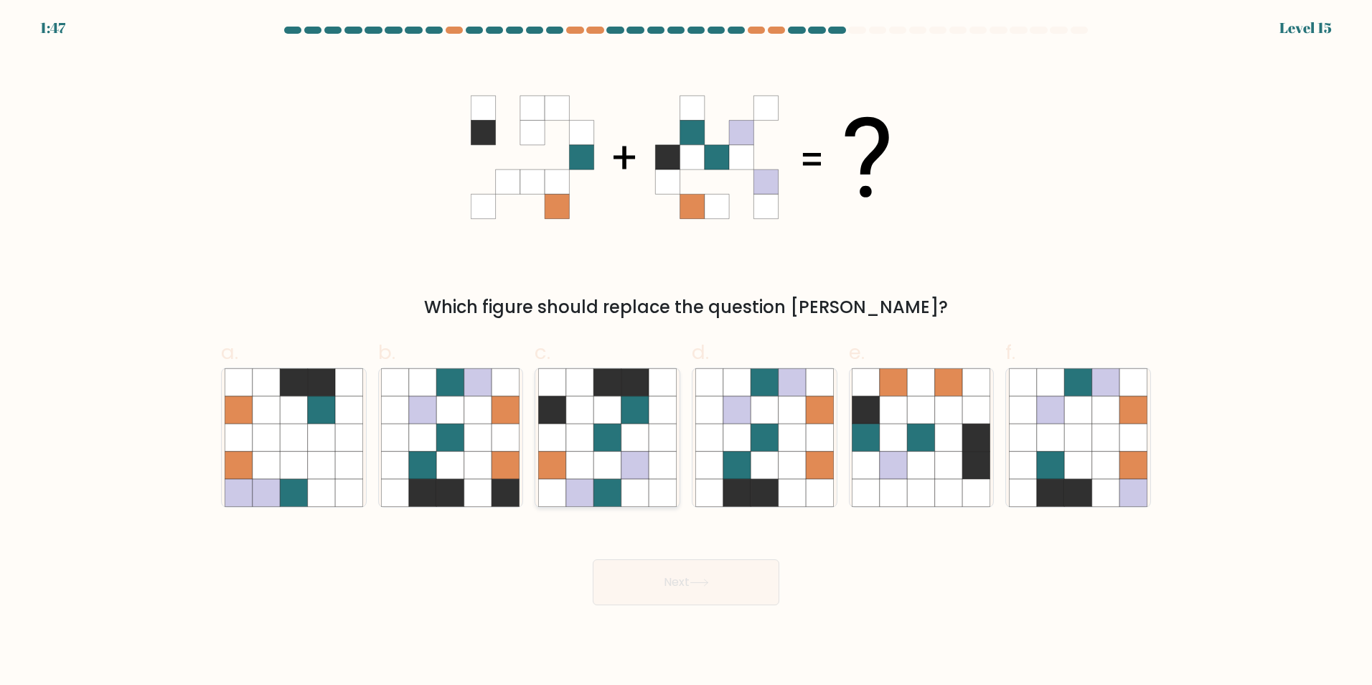
click at [606, 423] on icon at bounding box center [606, 436] width 27 height 27
click at [686, 352] on input "c." at bounding box center [686, 346] width 1 height 9
radio input "true"
click at [675, 583] on button "Next" at bounding box center [686, 582] width 187 height 46
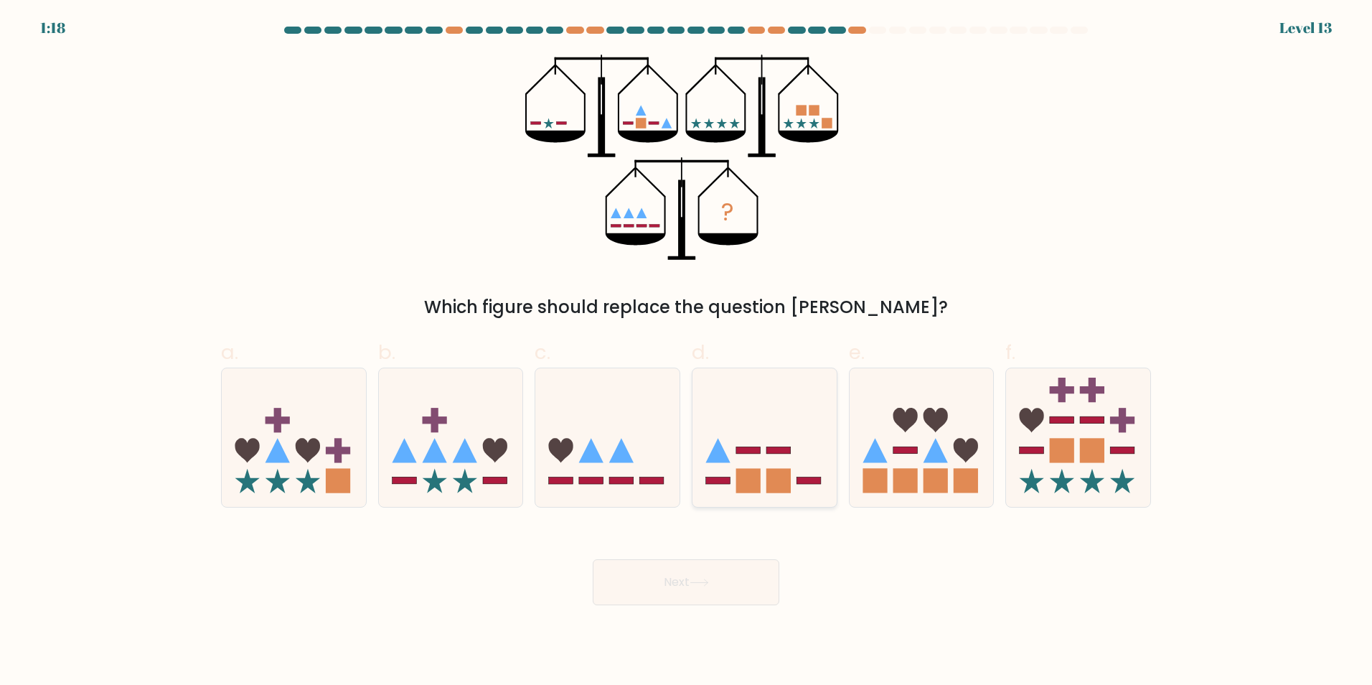
click at [771, 454] on rect at bounding box center [778, 449] width 24 height 7
click at [687, 352] on input "d." at bounding box center [686, 346] width 1 height 9
radio input "true"
click at [762, 478] on icon at bounding box center [764, 437] width 143 height 118
click at [687, 352] on input "d." at bounding box center [686, 346] width 1 height 9
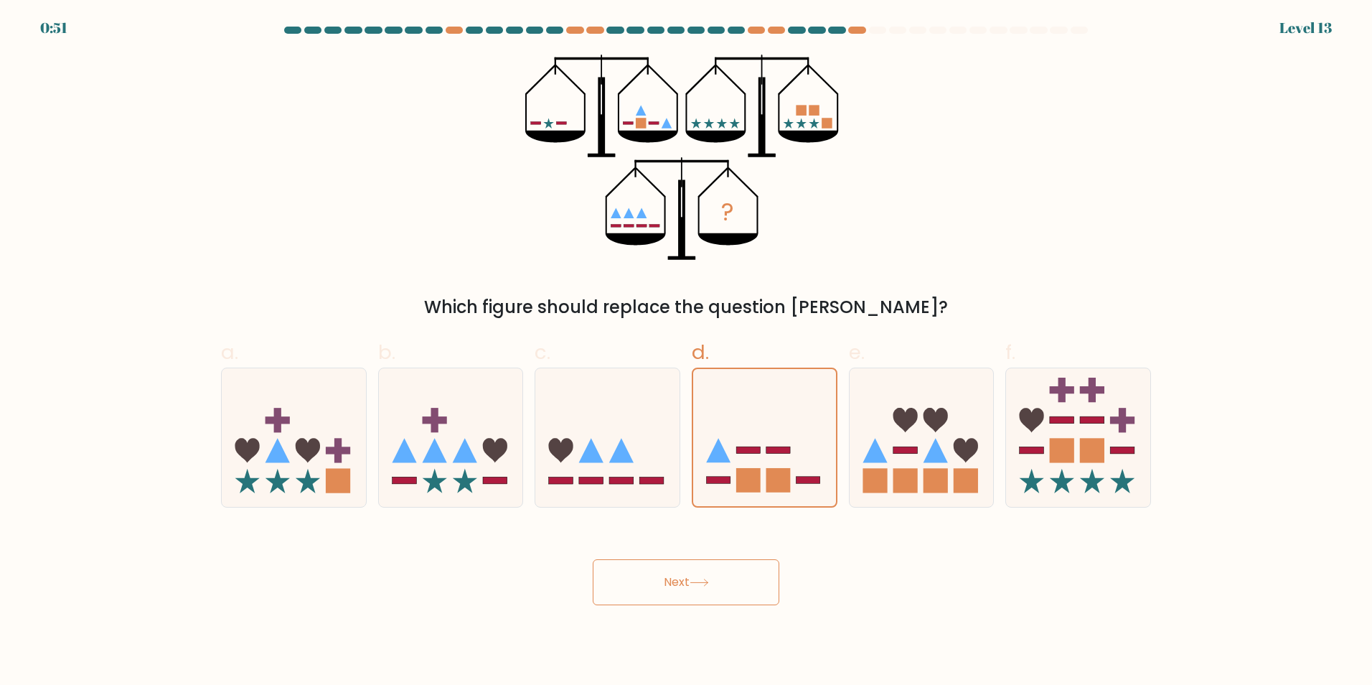
click at [692, 574] on button "Next" at bounding box center [686, 582] width 187 height 46
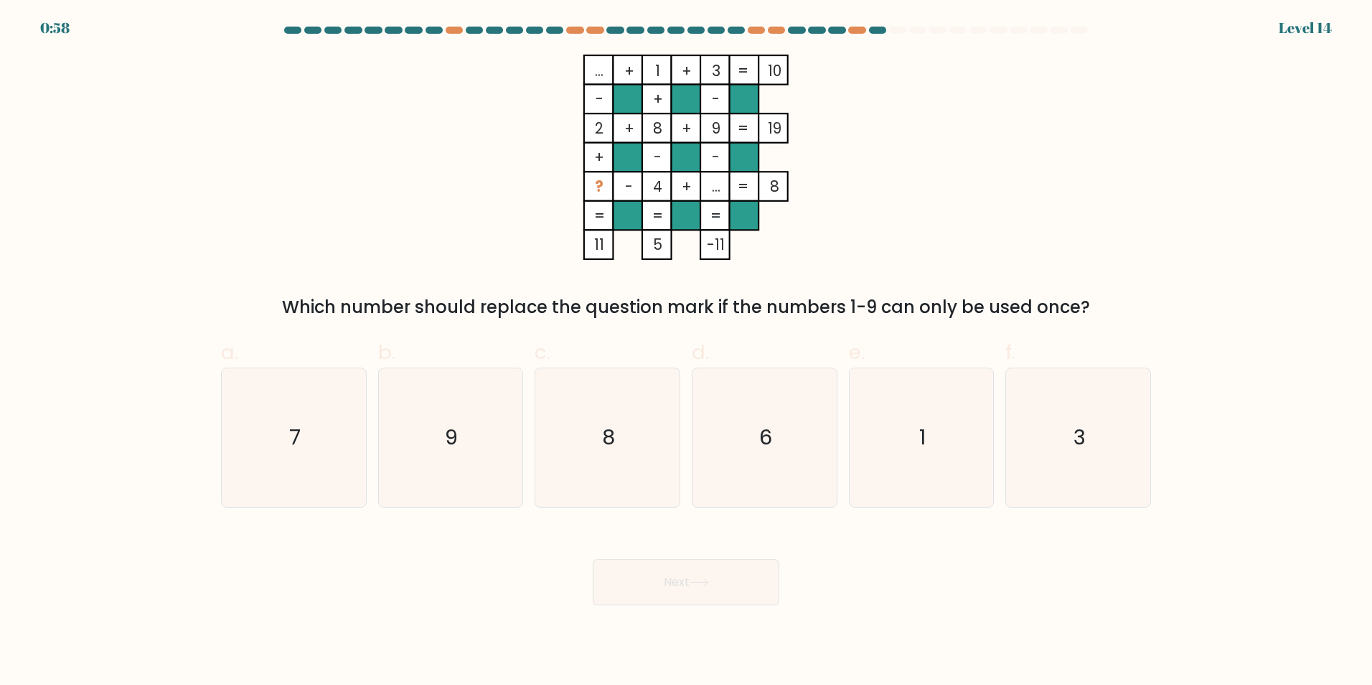
click at [717, 187] on tspan "..." at bounding box center [716, 186] width 9 height 21
click at [335, 407] on icon "7" at bounding box center [294, 437] width 138 height 138
click at [686, 352] on input "a. 7" at bounding box center [686, 346] width 1 height 9
radio input "true"
click at [646, 579] on button "Next" at bounding box center [686, 582] width 187 height 46
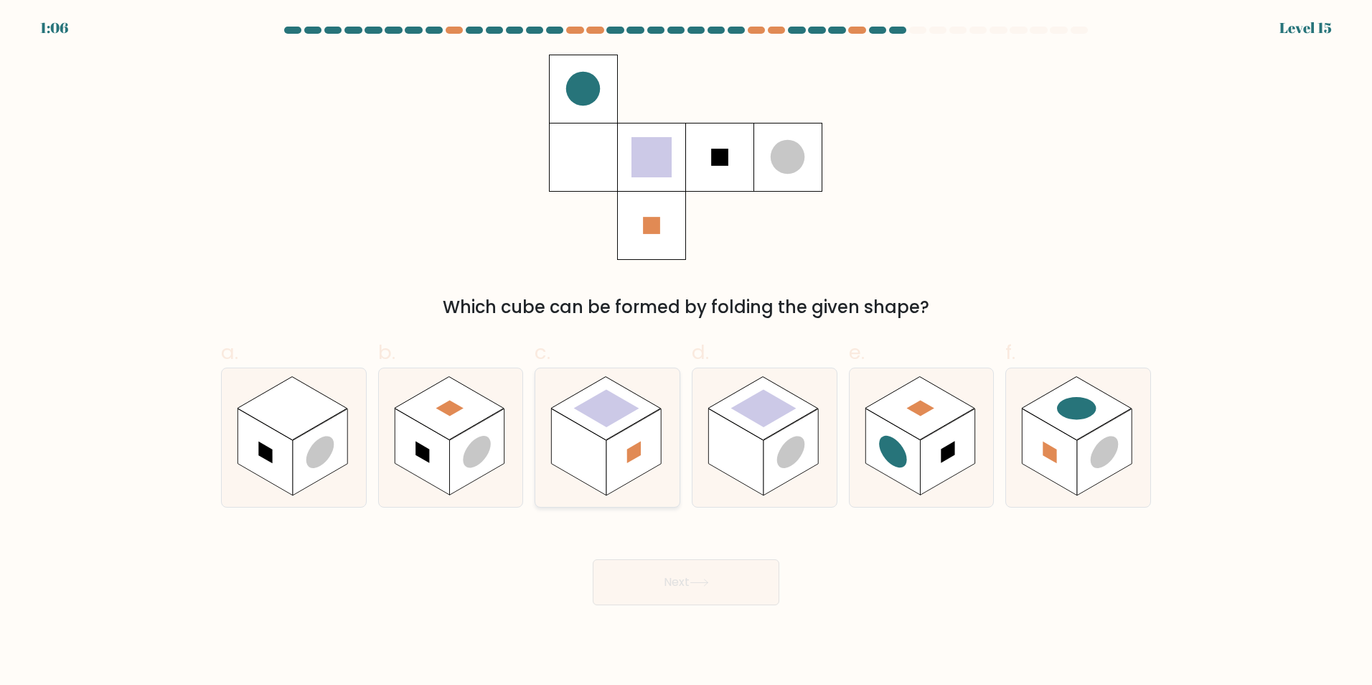
click at [616, 420] on rect at bounding box center [606, 407] width 65 height 37
click at [686, 352] on input "c." at bounding box center [686, 346] width 1 height 9
radio input "true"
click at [649, 586] on button "Next" at bounding box center [686, 582] width 187 height 46
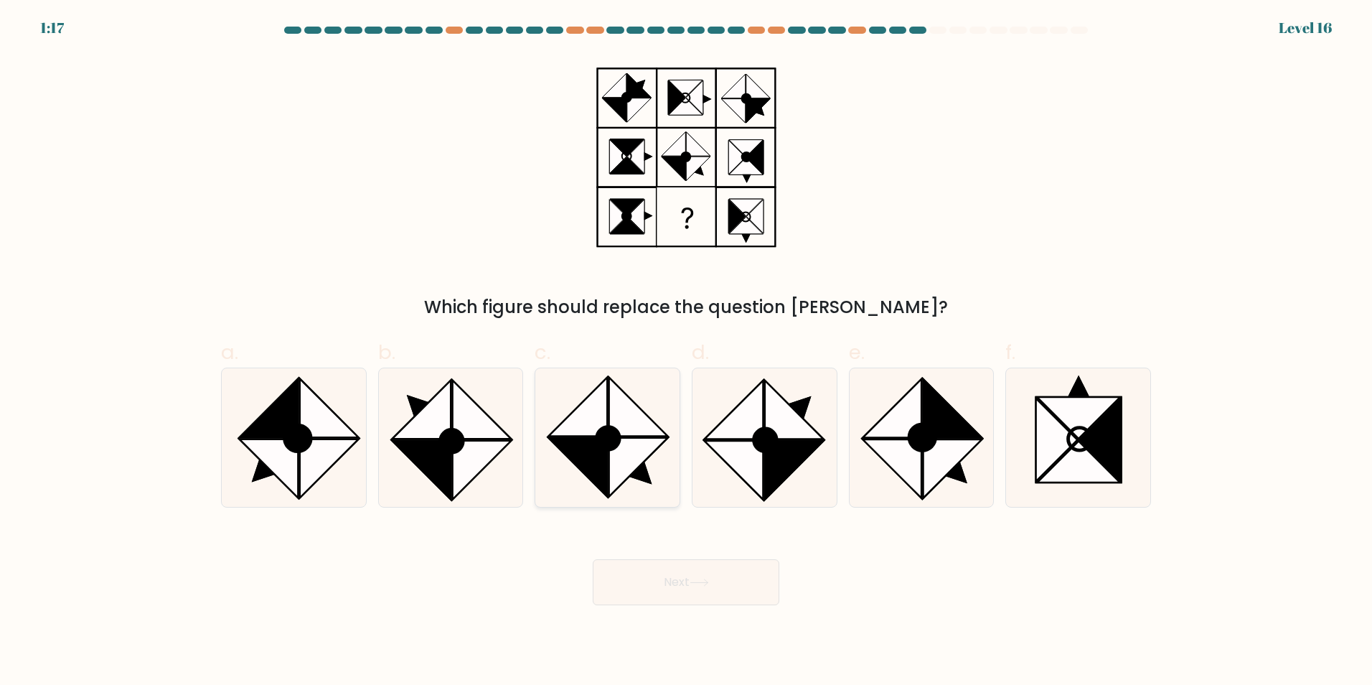
click at [582, 450] on icon at bounding box center [578, 466] width 59 height 59
click at [686, 352] on input "c." at bounding box center [686, 346] width 1 height 9
radio input "true"
click at [931, 455] on icon at bounding box center [953, 468] width 59 height 59
click at [687, 352] on input "e." at bounding box center [686, 346] width 1 height 9
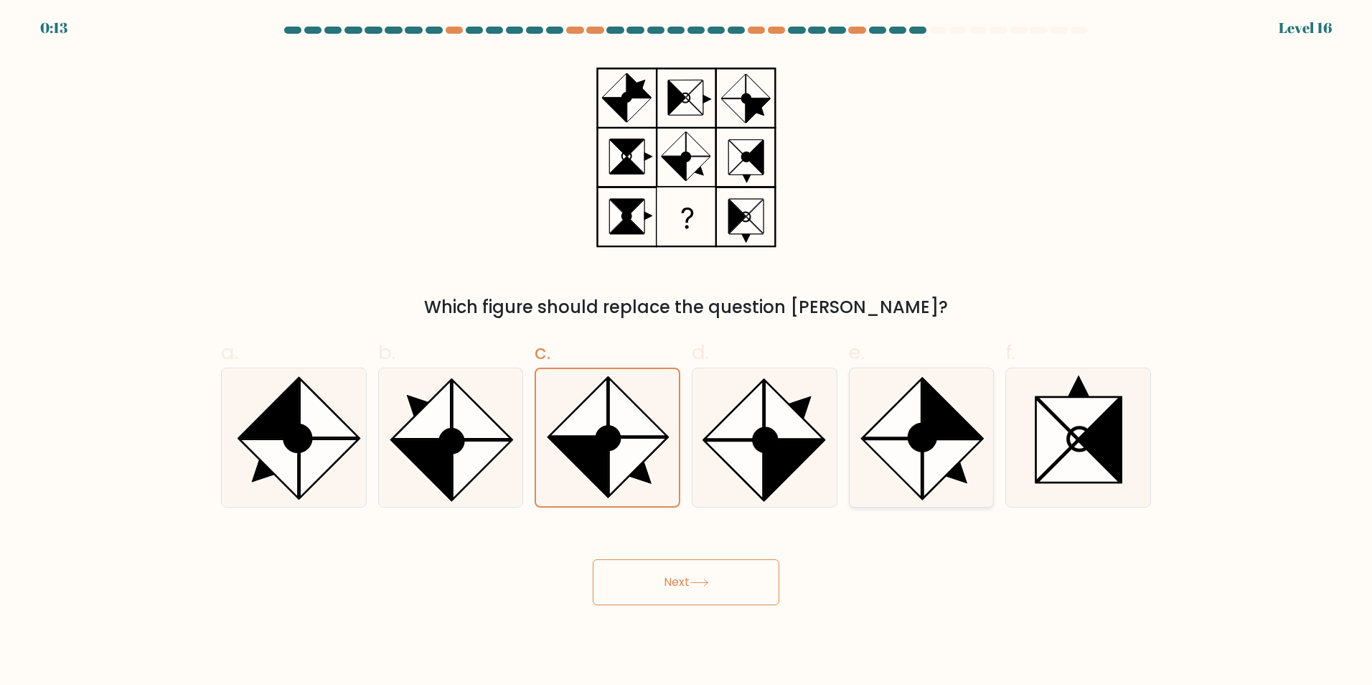
radio input "true"
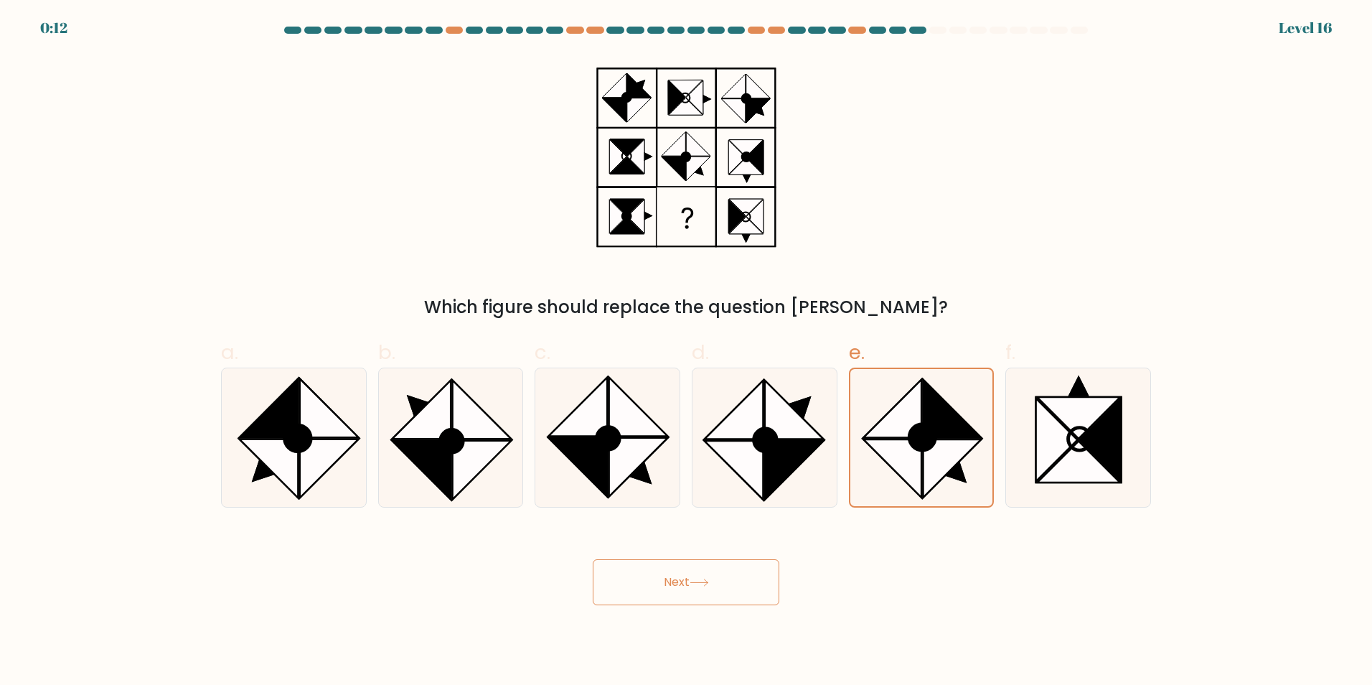
click at [646, 588] on button "Next" at bounding box center [686, 582] width 187 height 46
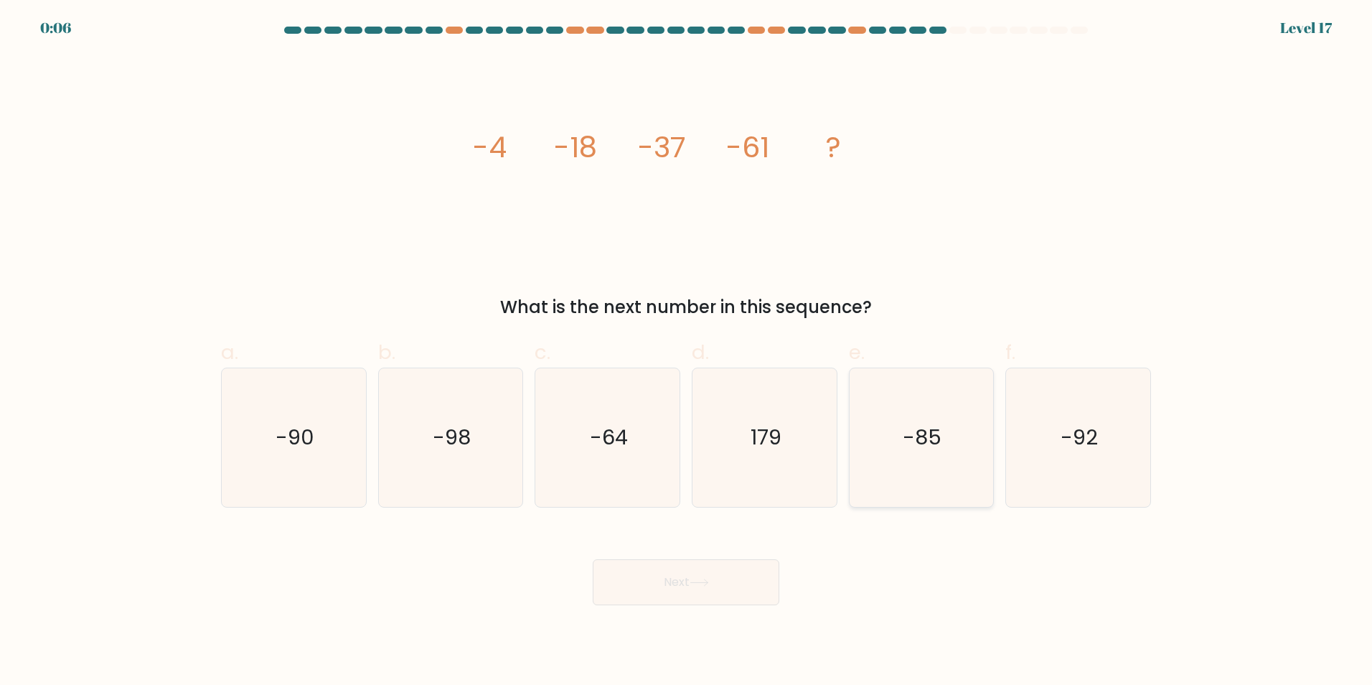
click at [941, 445] on text "-85" at bounding box center [922, 437] width 39 height 29
click at [687, 352] on input "e. -85" at bounding box center [686, 346] width 1 height 9
radio input "true"
click at [708, 583] on icon at bounding box center [699, 582] width 19 height 8
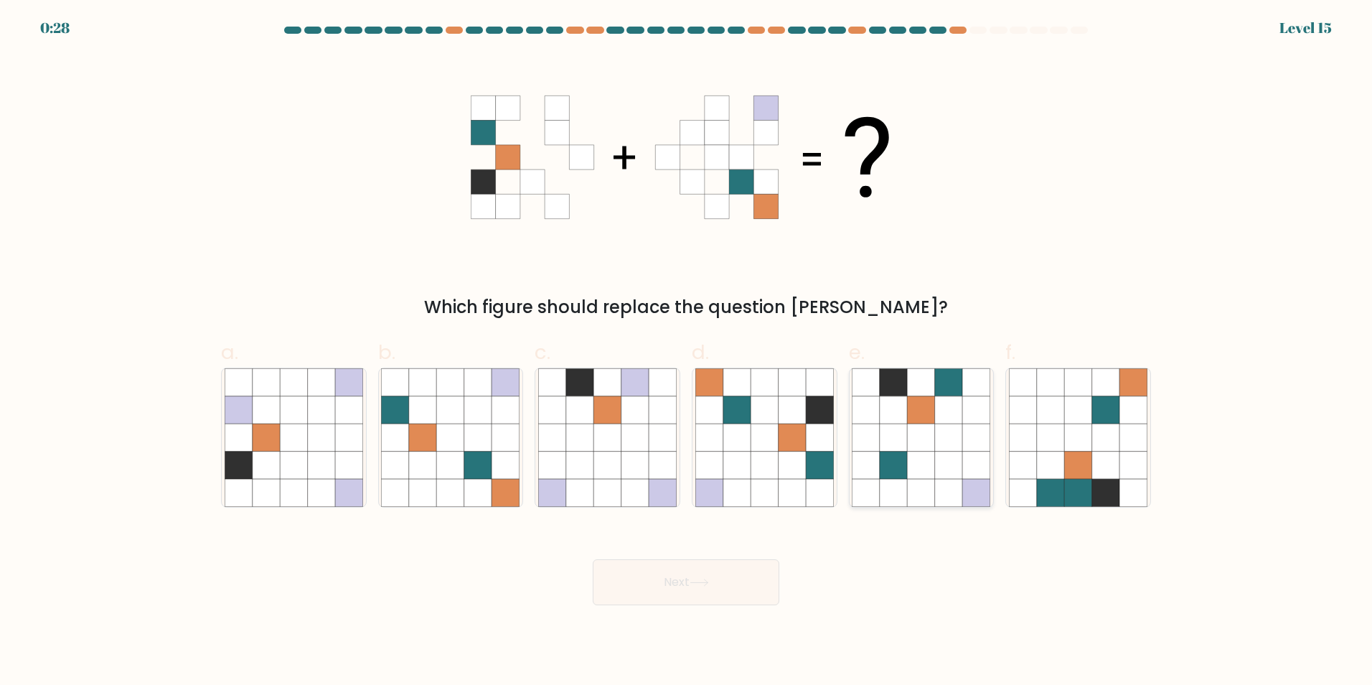
click at [921, 400] on icon at bounding box center [921, 408] width 27 height 27
click at [687, 352] on input "e." at bounding box center [686, 346] width 1 height 9
radio input "true"
click at [772, 412] on icon at bounding box center [764, 408] width 27 height 27
click at [687, 352] on input "d." at bounding box center [686, 346] width 1 height 9
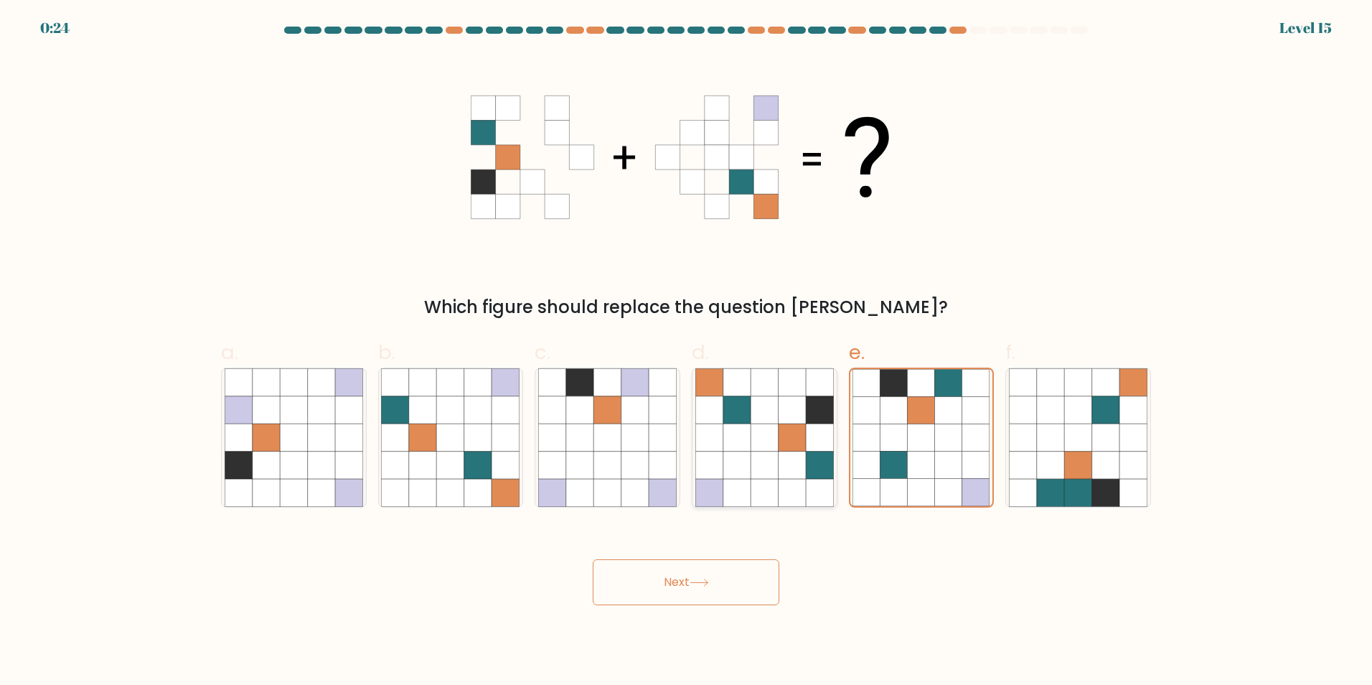
radio input "true"
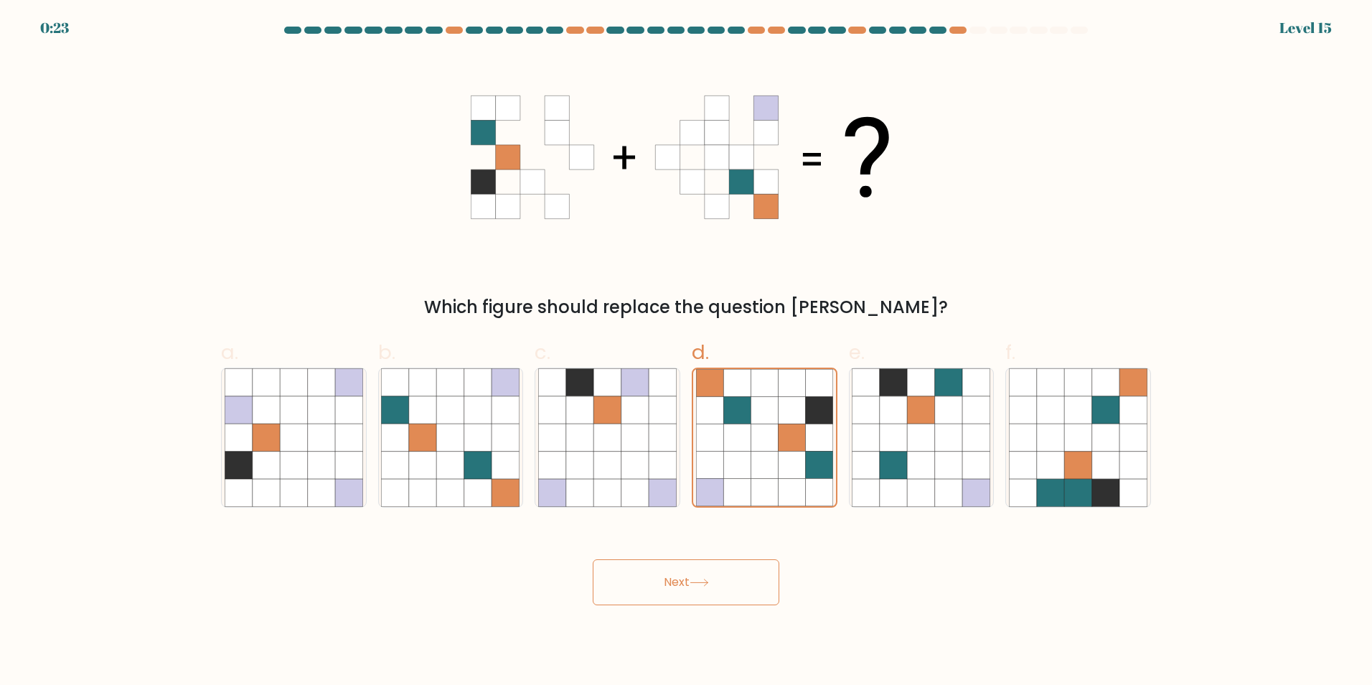
click at [714, 586] on button "Next" at bounding box center [686, 582] width 187 height 46
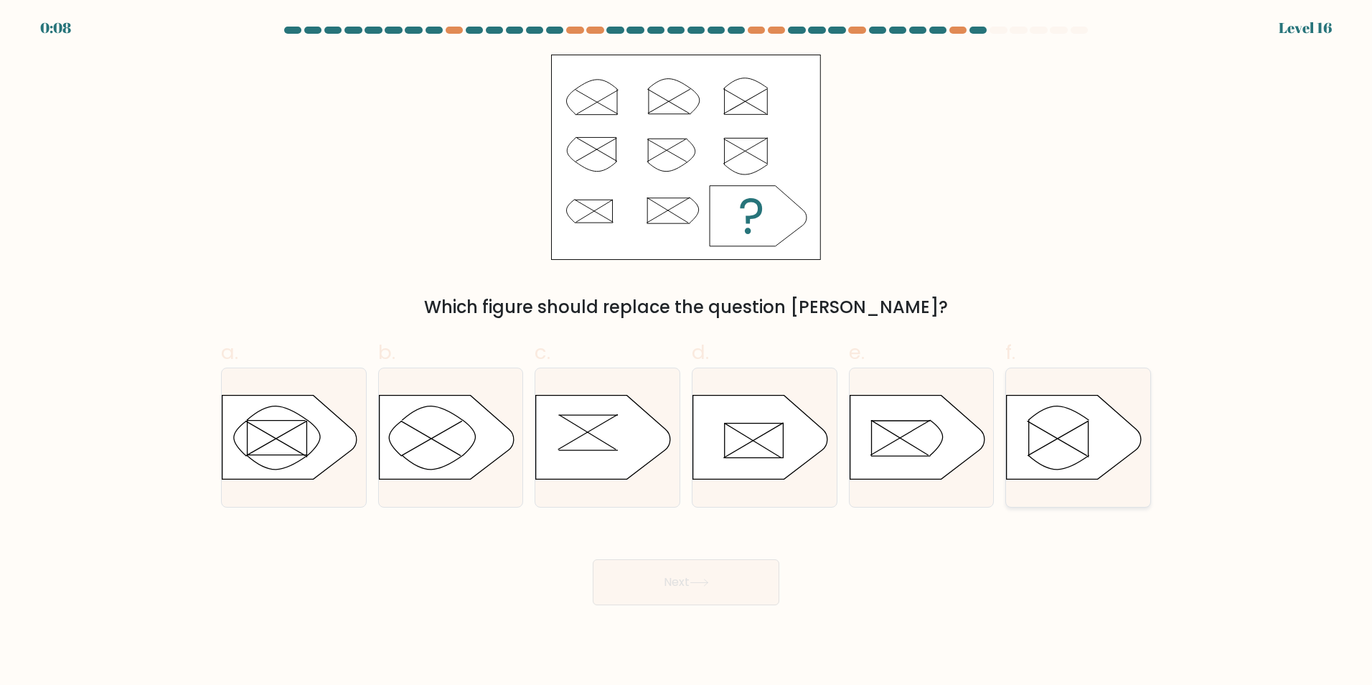
click at [1045, 427] on icon at bounding box center [1074, 437] width 135 height 84
click at [687, 352] on input "f." at bounding box center [686, 346] width 1 height 9
radio input "true"
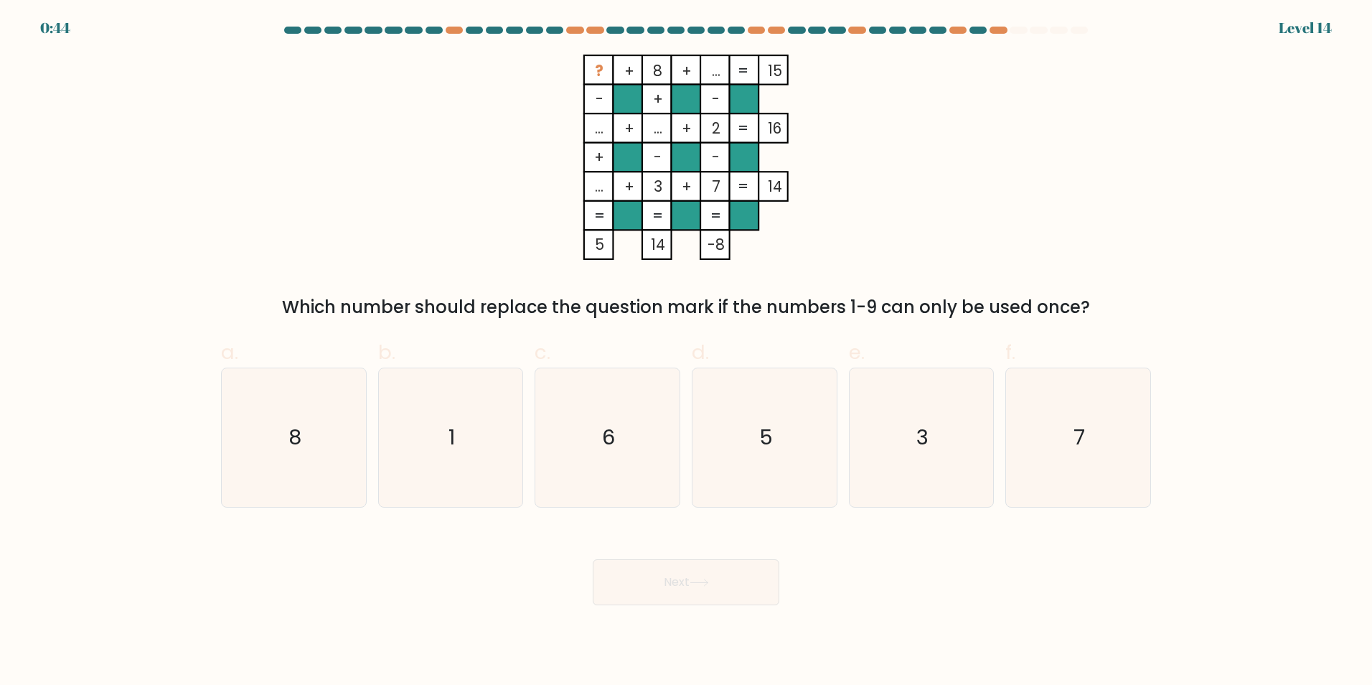
click at [705, 584] on icon at bounding box center [699, 582] width 19 height 8
click at [630, 449] on icon "6" at bounding box center [607, 437] width 138 height 138
click at [686, 352] on input "c. 6" at bounding box center [686, 346] width 1 height 9
radio input "true"
click at [654, 584] on button "Next" at bounding box center [686, 582] width 187 height 46
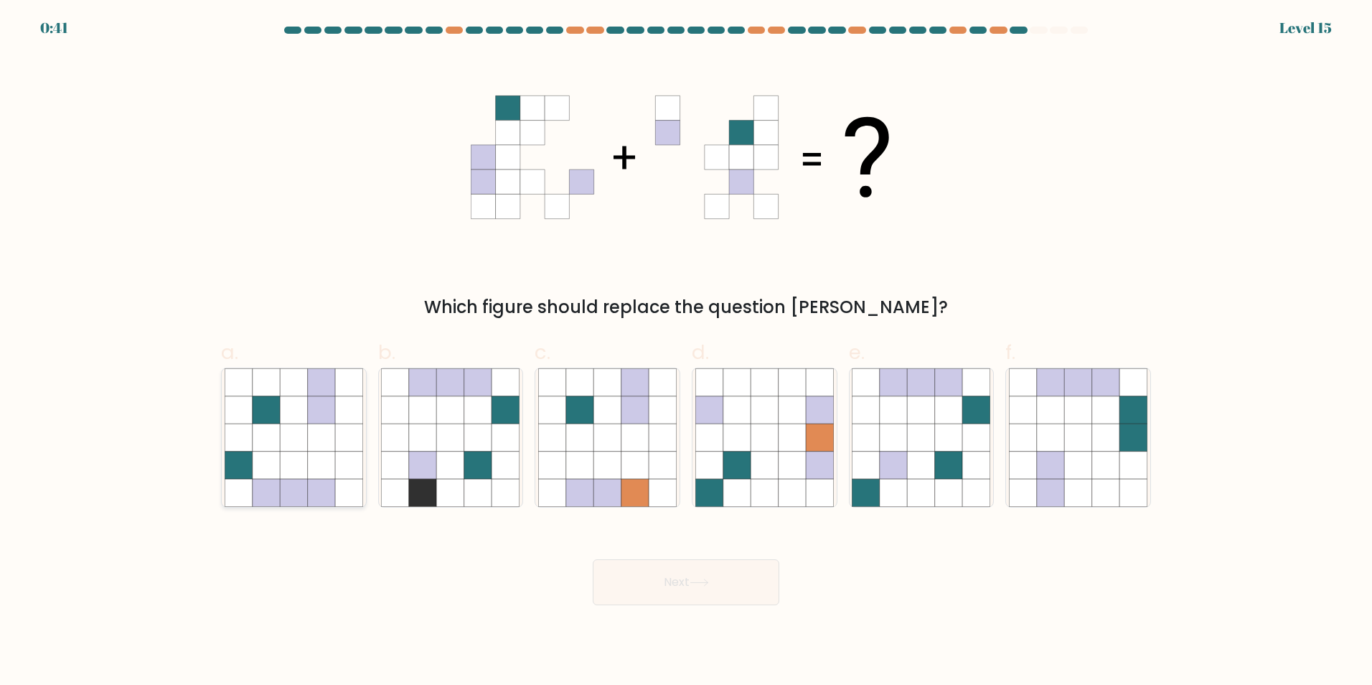
click at [294, 464] on icon at bounding box center [293, 464] width 27 height 27
click at [686, 352] on input "a." at bounding box center [686, 346] width 1 height 9
radio input "true"
click at [698, 591] on button "Next" at bounding box center [686, 582] width 187 height 46
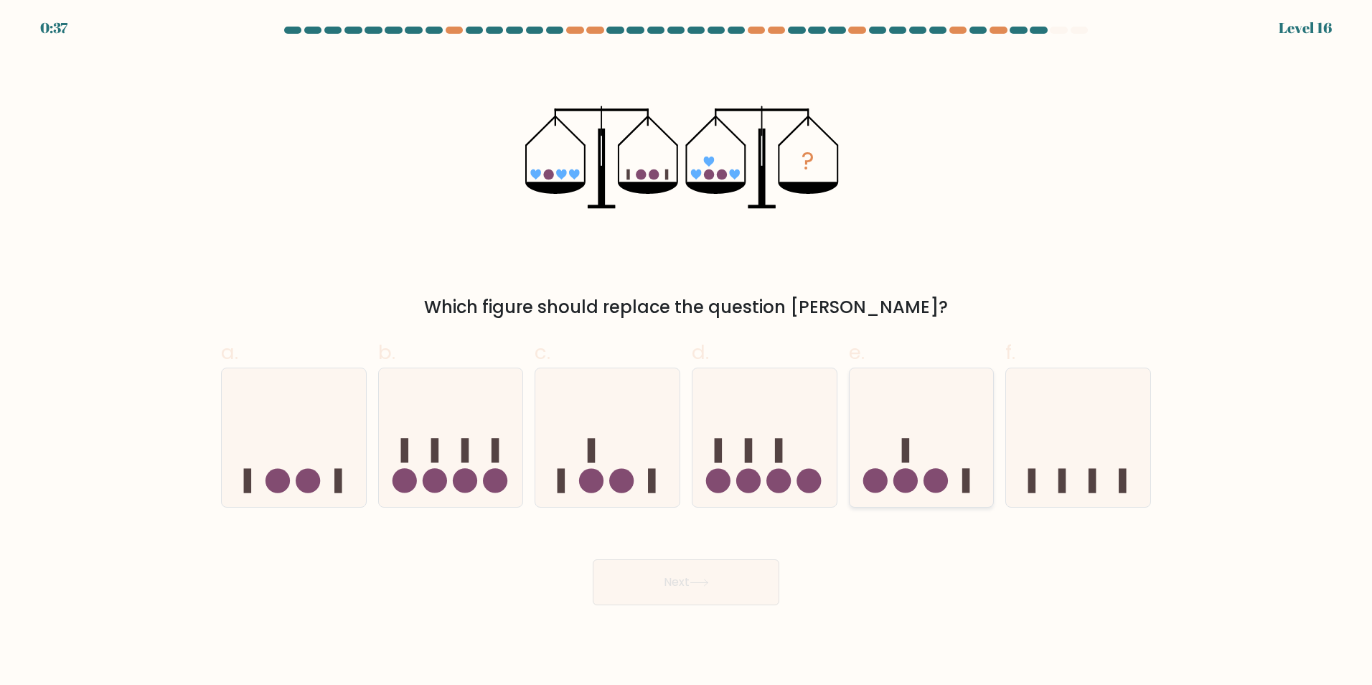
click at [907, 483] on circle at bounding box center [905, 481] width 24 height 24
click at [687, 352] on input "e." at bounding box center [686, 346] width 1 height 9
radio input "true"
click at [720, 586] on button "Next" at bounding box center [686, 582] width 187 height 46
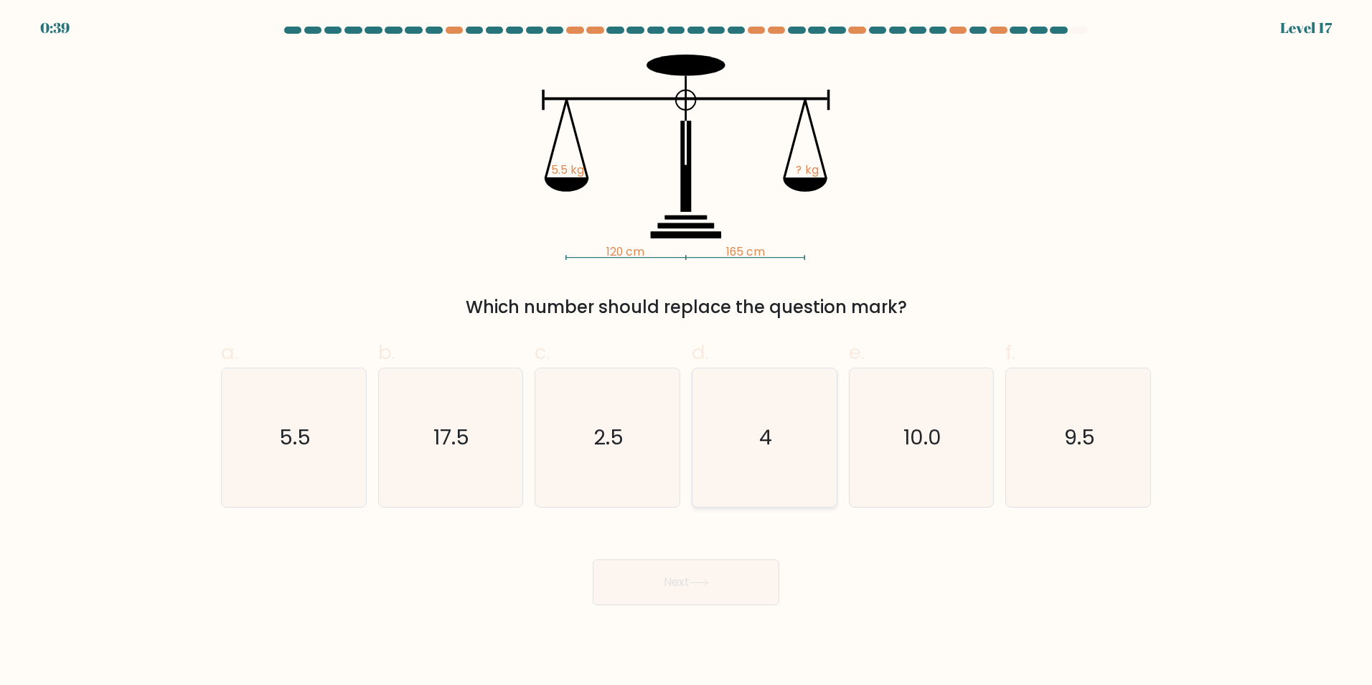
click at [786, 460] on icon "4" at bounding box center [764, 437] width 138 height 138
click at [687, 352] on input "d. 4" at bounding box center [686, 346] width 1 height 9
radio input "true"
click at [750, 584] on button "Next" at bounding box center [686, 582] width 187 height 46
